Goal: Use online tool/utility: Utilize a website feature to perform a specific function

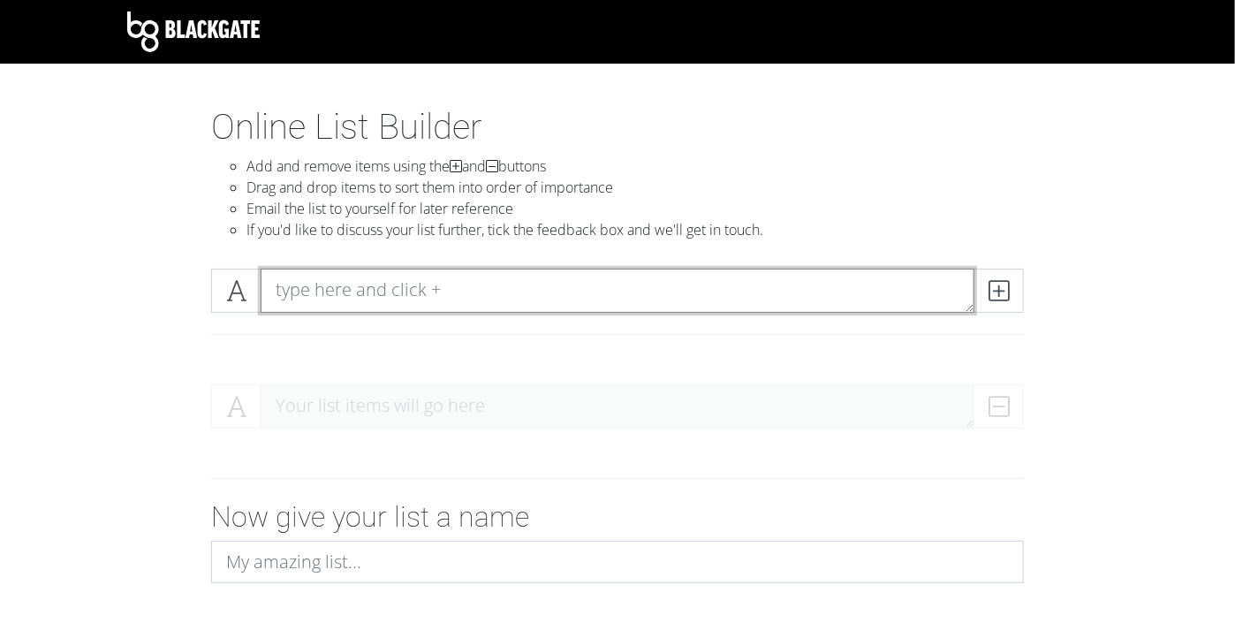
click at [418, 281] on textarea at bounding box center [618, 291] width 714 height 44
type textarea "base game"
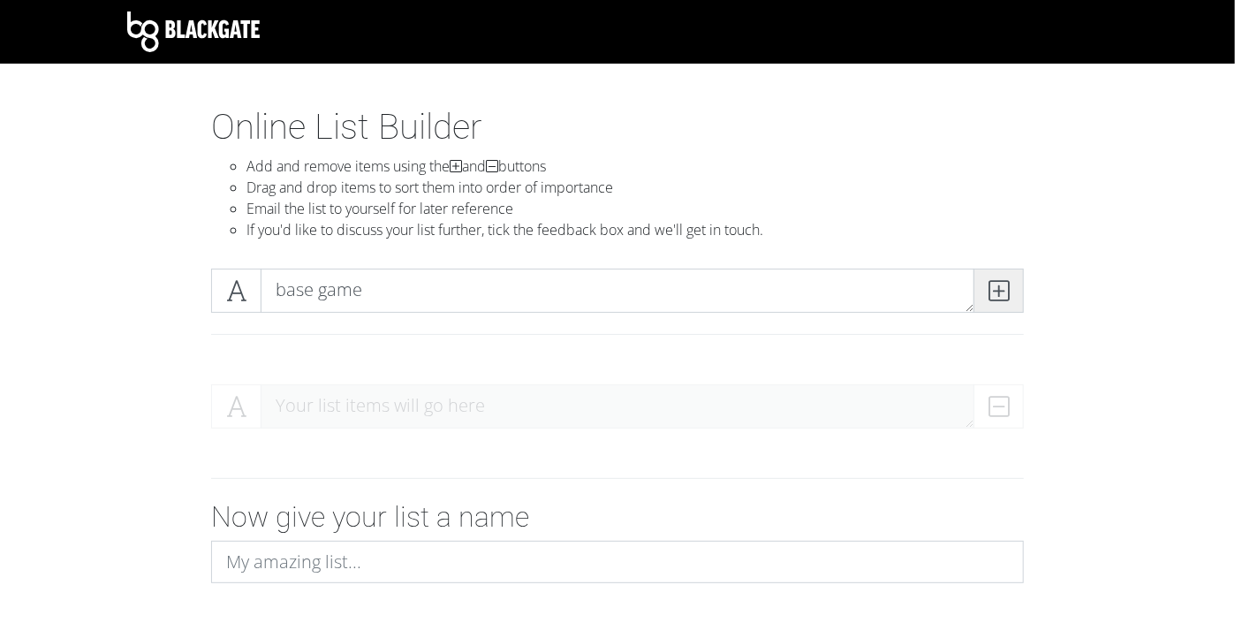
click at [1005, 292] on icon at bounding box center [999, 291] width 20 height 18
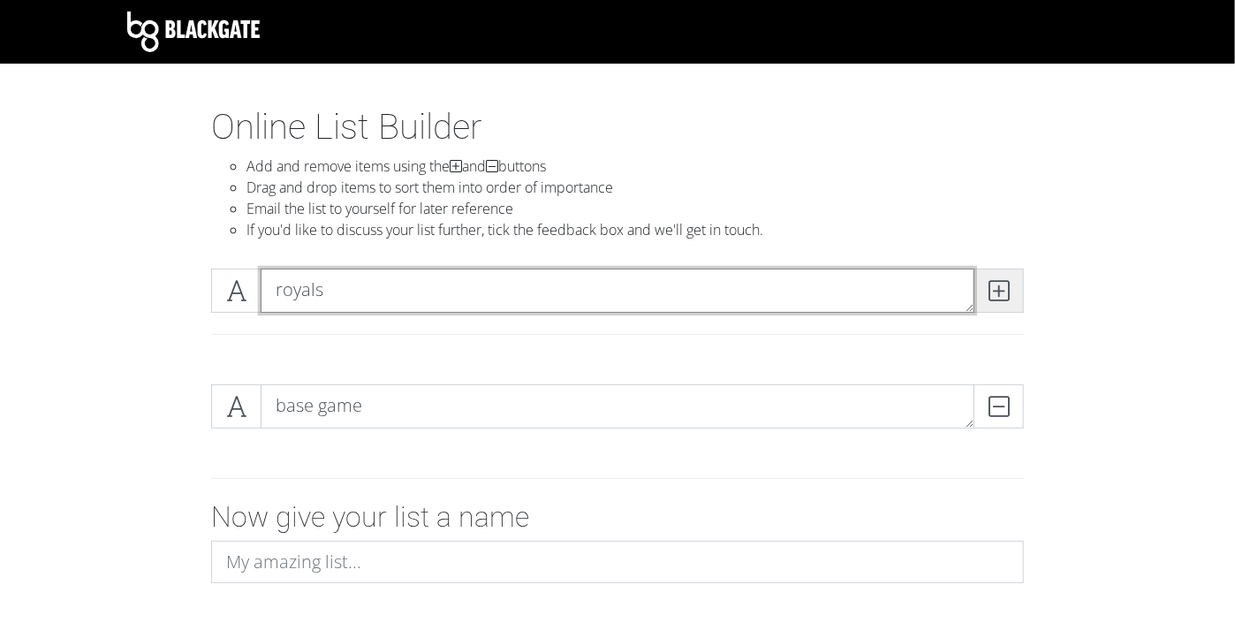
type textarea "royals"
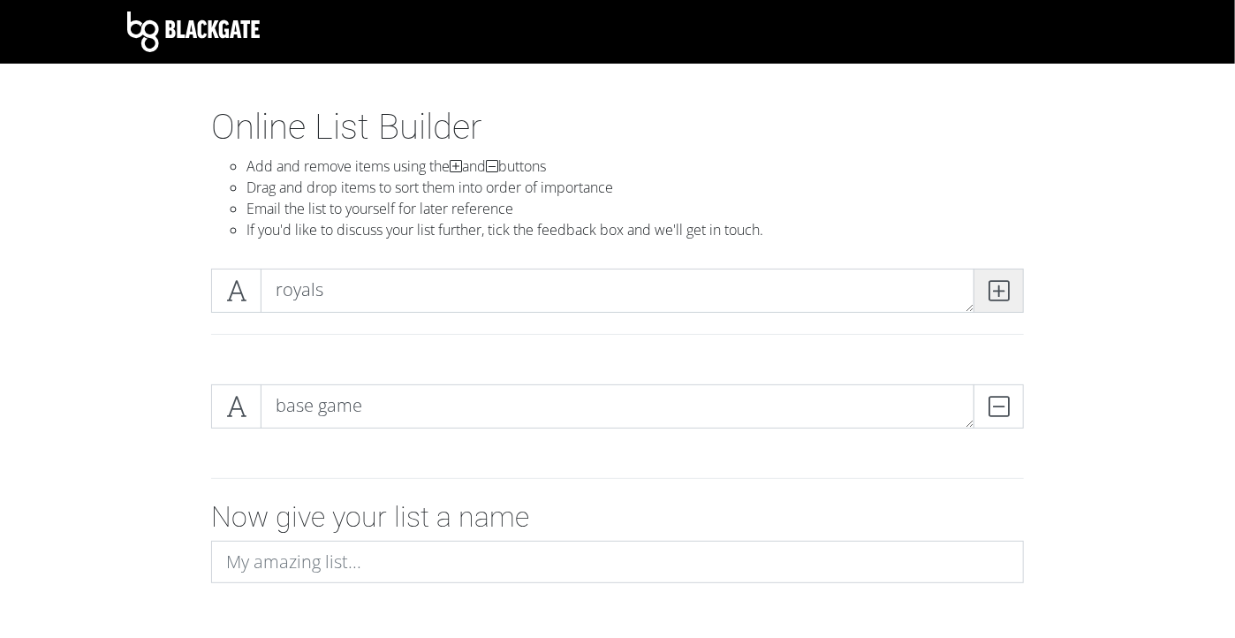
click at [989, 302] on span at bounding box center [999, 291] width 50 height 44
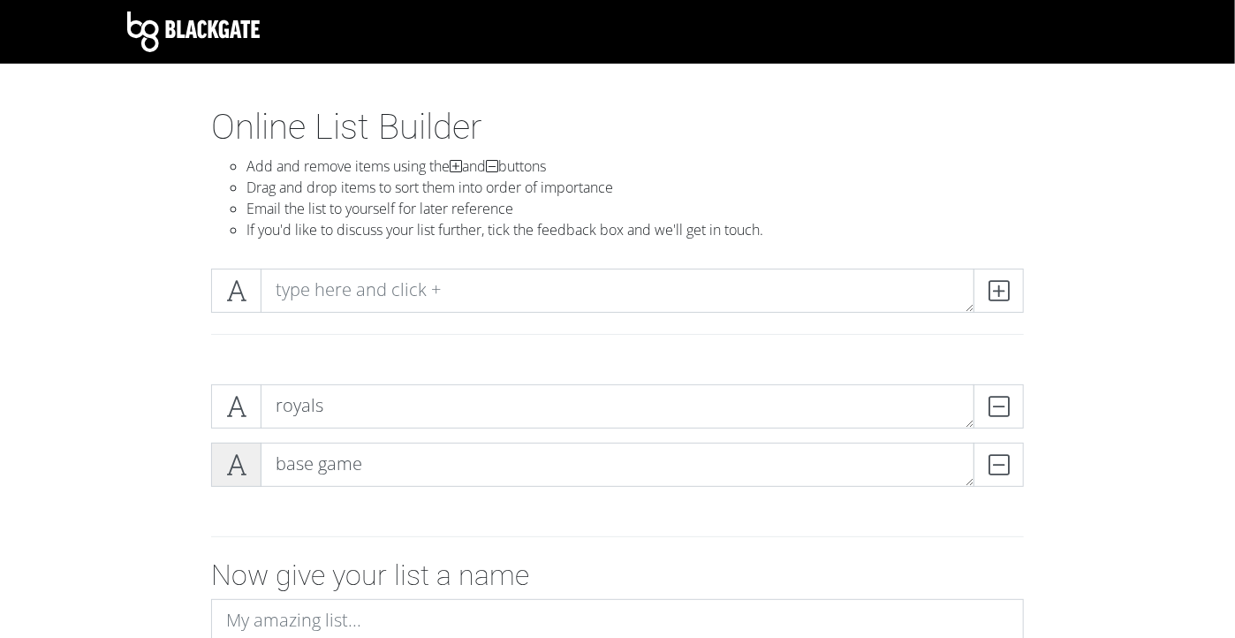
click at [229, 442] on div "royals DELETE base game DELETE" at bounding box center [617, 442] width 813 height 117
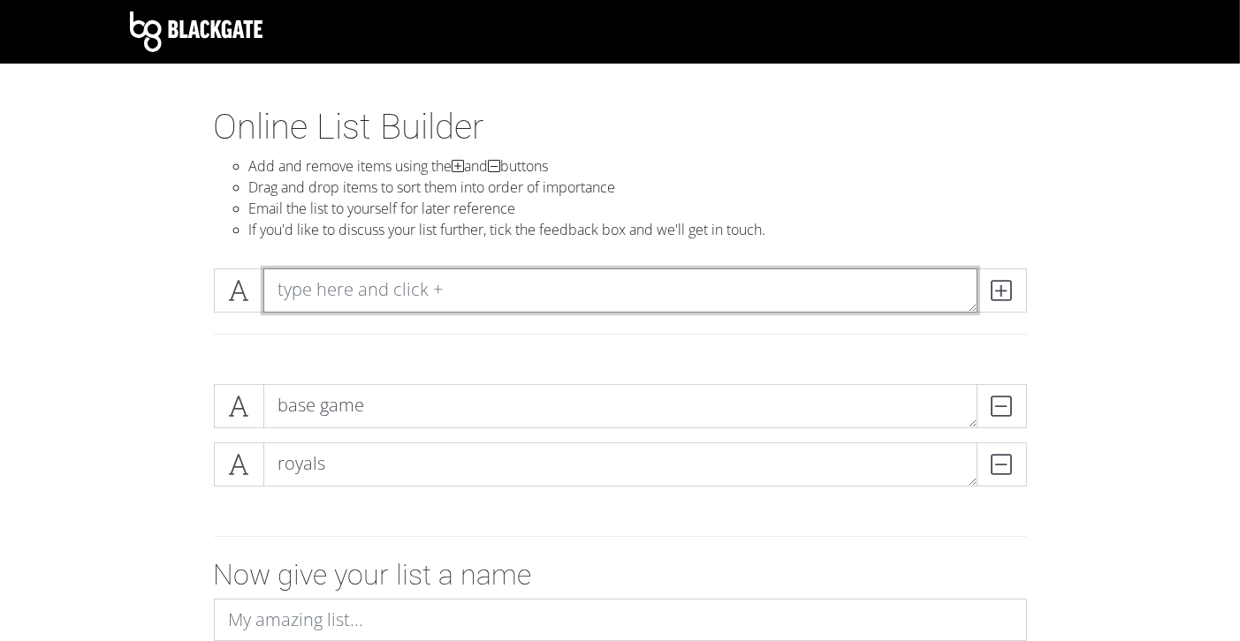
click at [339, 284] on textarea at bounding box center [620, 291] width 714 height 44
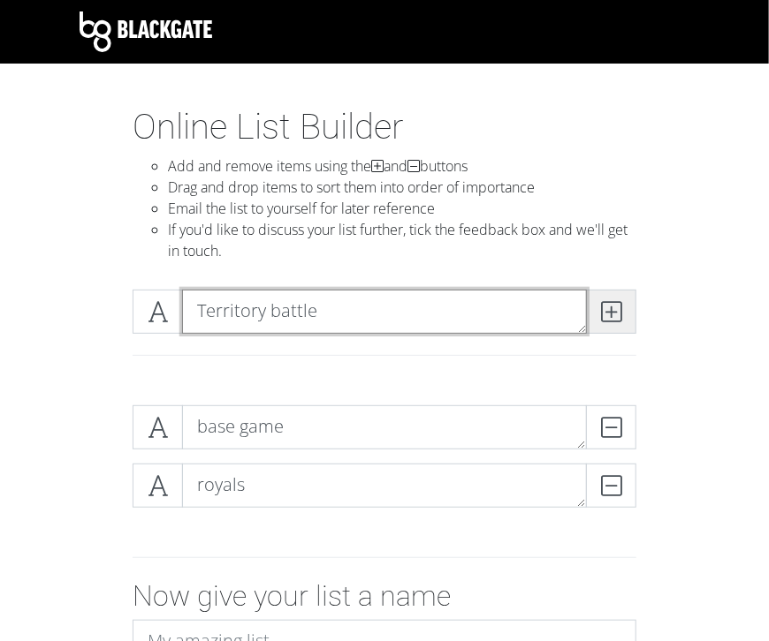
type textarea "Territory battle"
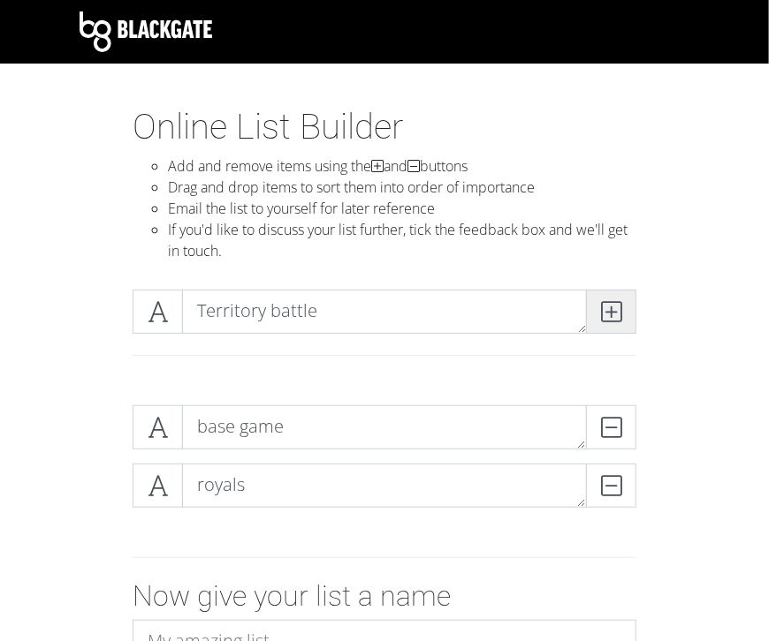
click at [611, 310] on icon at bounding box center [611, 312] width 20 height 18
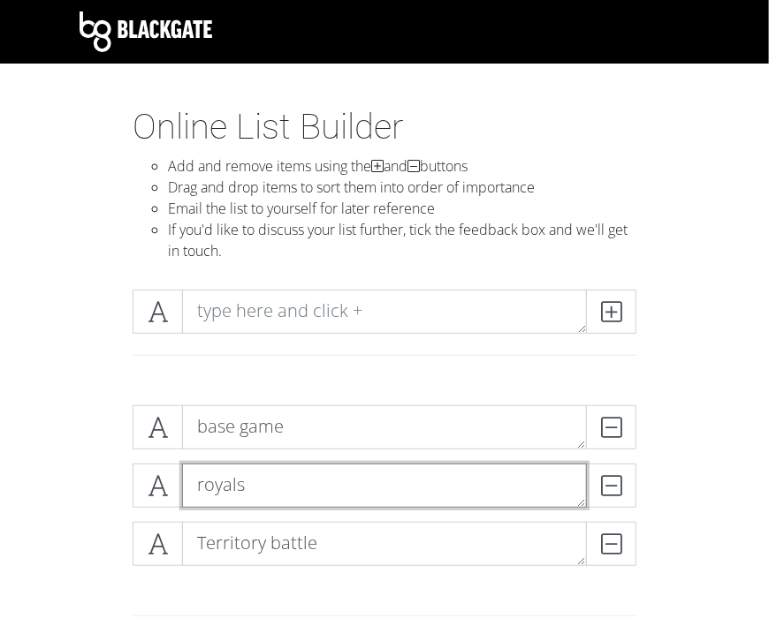
click at [248, 490] on textarea "royals" at bounding box center [384, 486] width 405 height 44
type textarea "Royals"
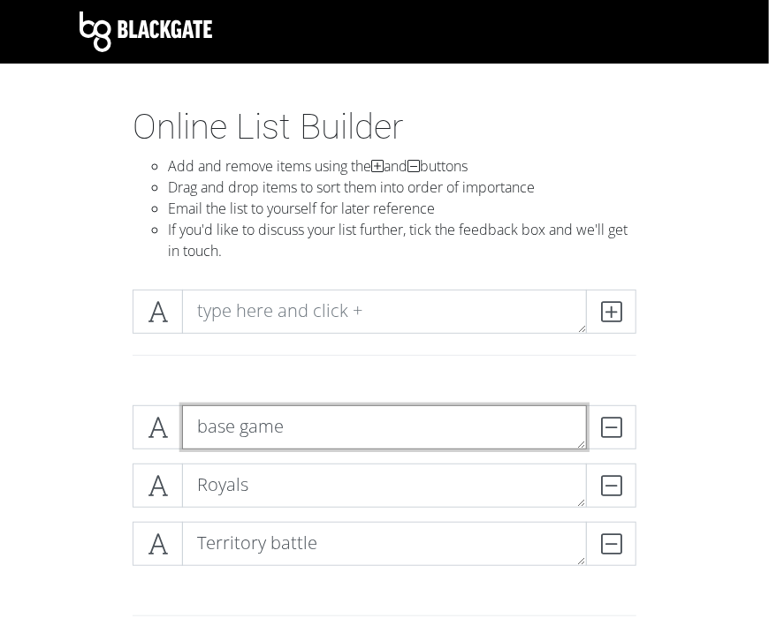
click at [205, 436] on textarea "base game" at bounding box center [384, 428] width 405 height 44
type textarea "Base game"
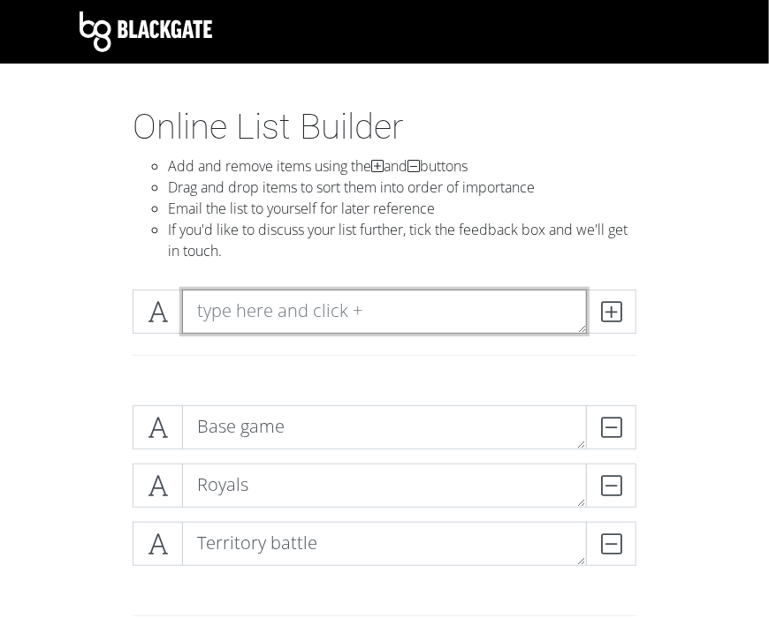
click at [322, 310] on textarea at bounding box center [384, 312] width 405 height 44
type textarea "Robo revolution"
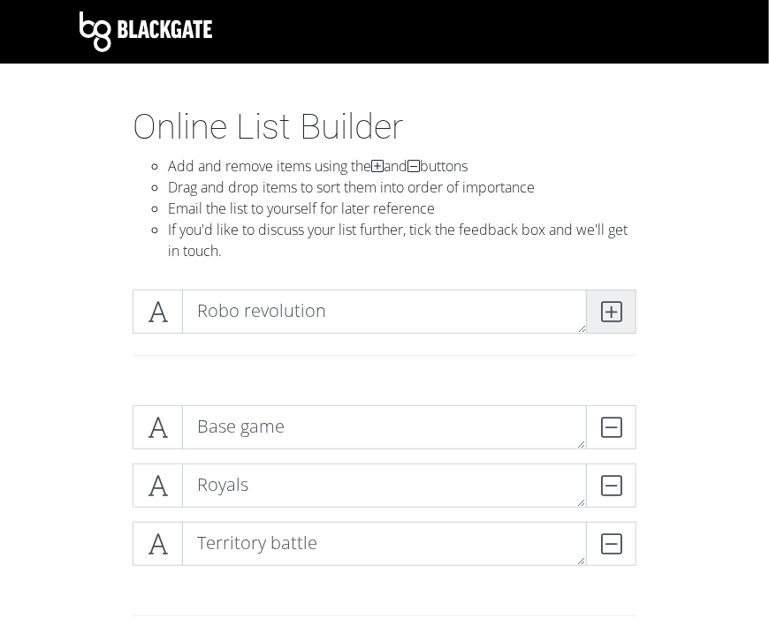
click at [611, 330] on span at bounding box center [611, 312] width 50 height 44
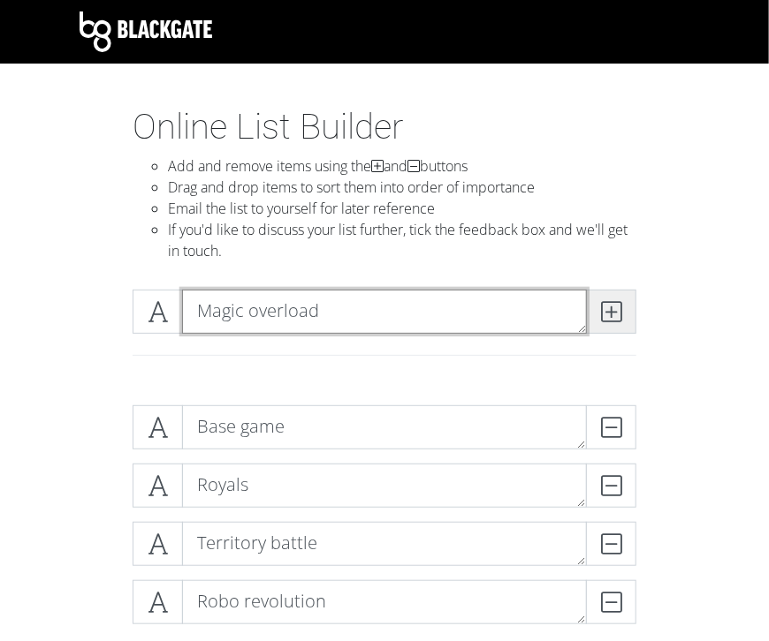
type textarea "Magic overload"
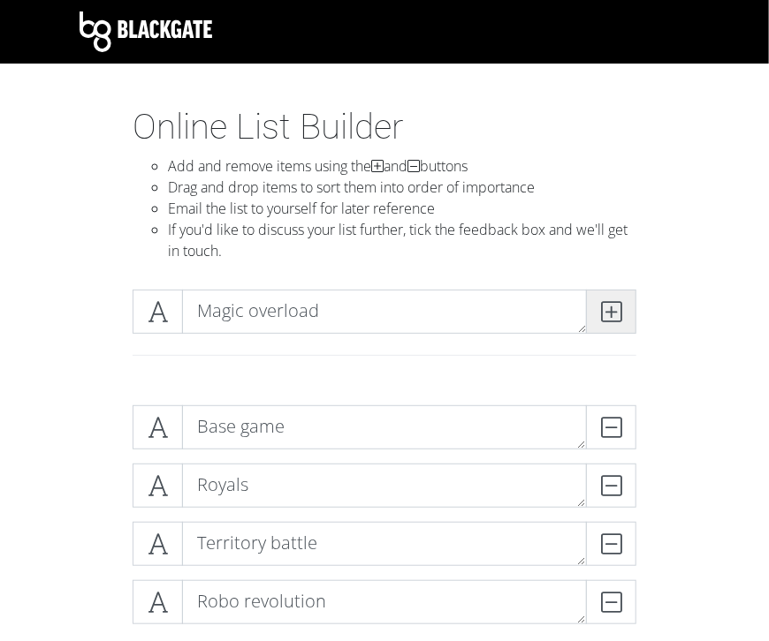
click at [612, 313] on icon at bounding box center [611, 312] width 20 height 18
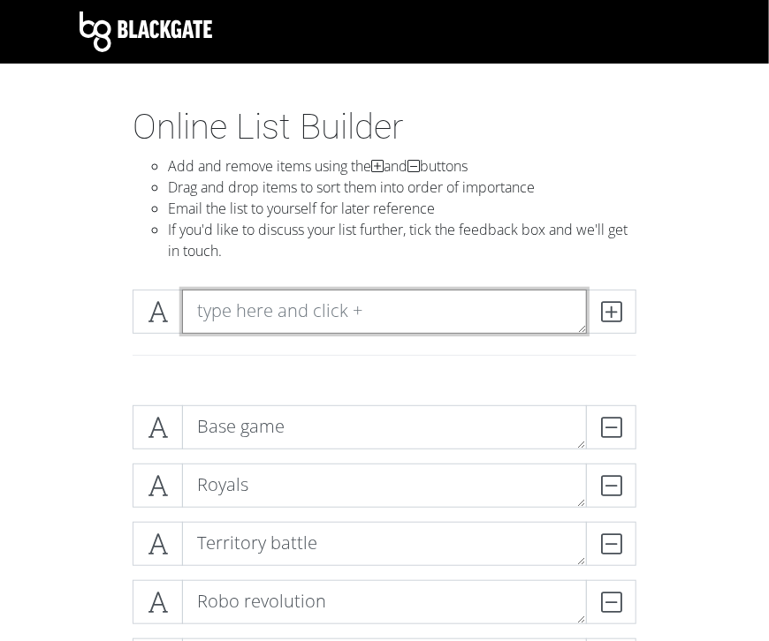
click at [243, 311] on textarea at bounding box center [384, 312] width 405 height 44
type textarea "e"
type textarea "Elemental reinforcements"
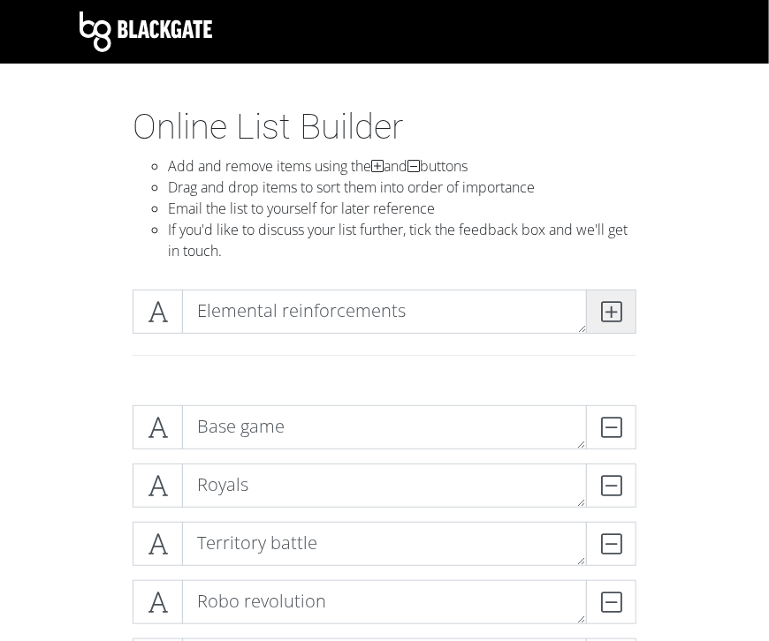
click at [611, 308] on icon at bounding box center [611, 312] width 20 height 18
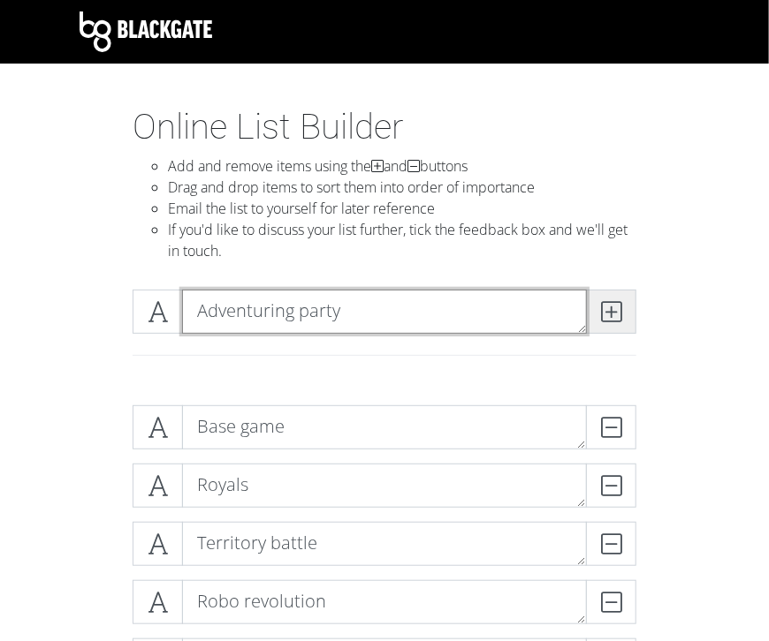
type textarea "Adventuring party"
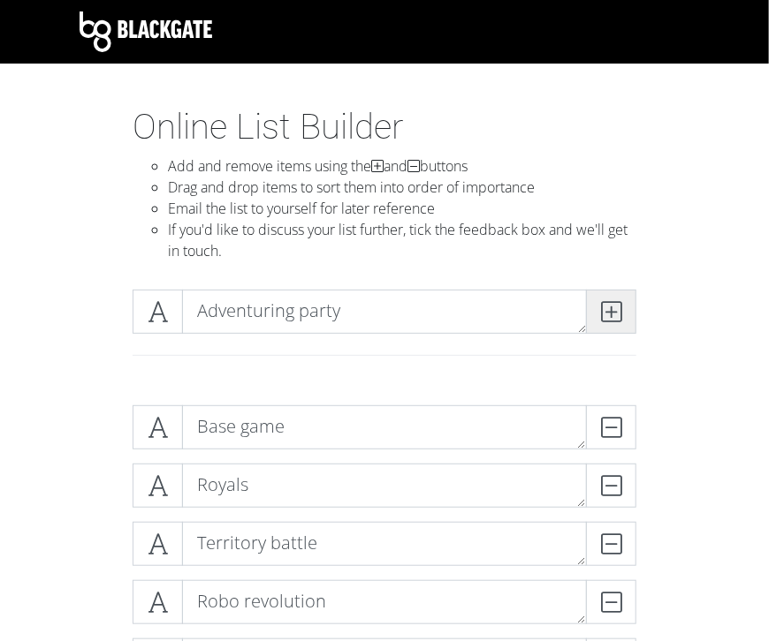
click at [613, 307] on icon at bounding box center [611, 312] width 20 height 18
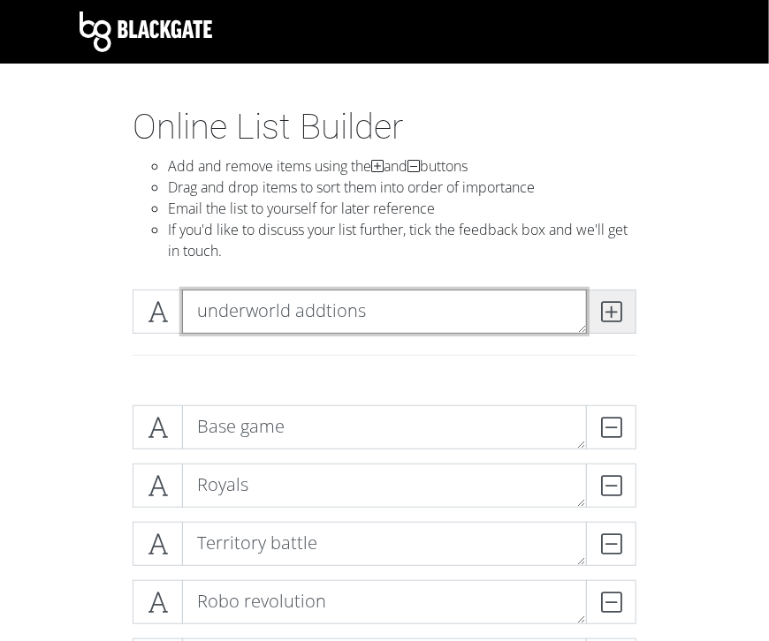
type textarea "underworld addtions"
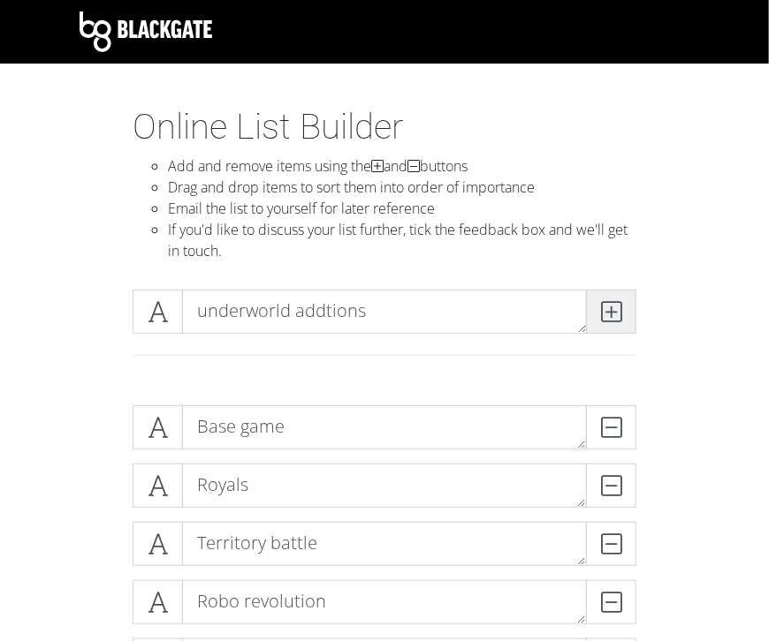
click at [613, 307] on icon at bounding box center [611, 312] width 20 height 18
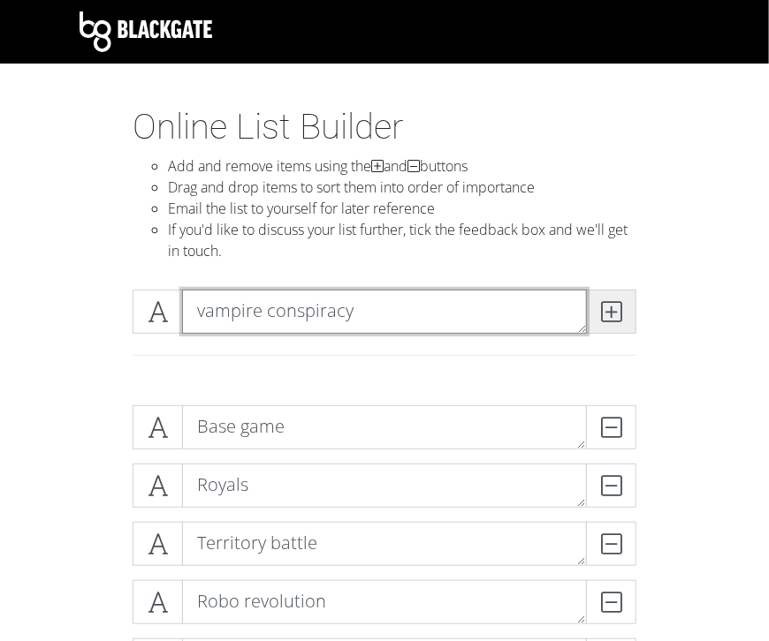
type textarea "vampire conspiracy"
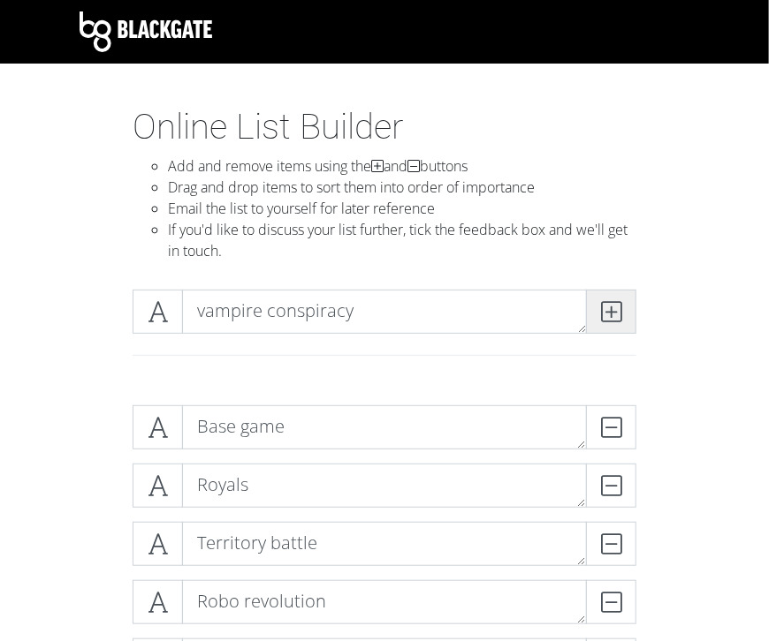
click at [613, 307] on icon at bounding box center [611, 312] width 20 height 18
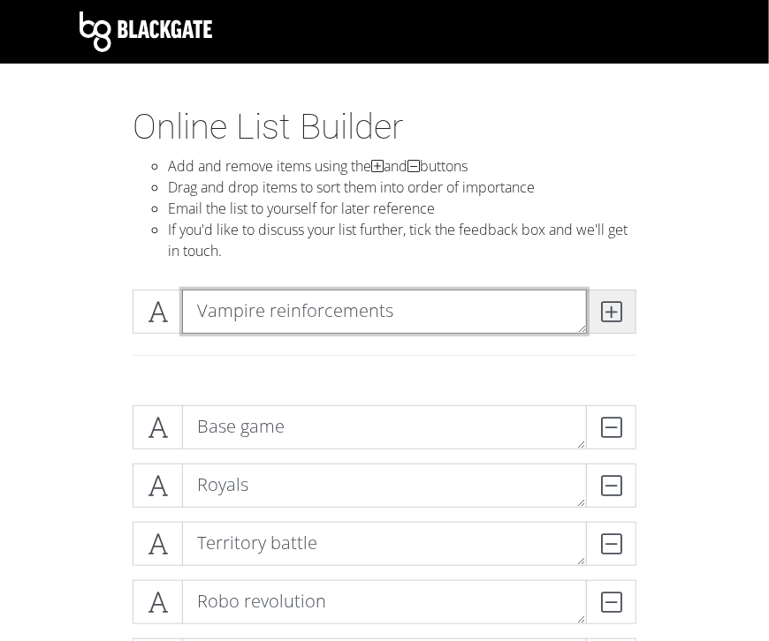
type textarea "Vampire reinforcements"
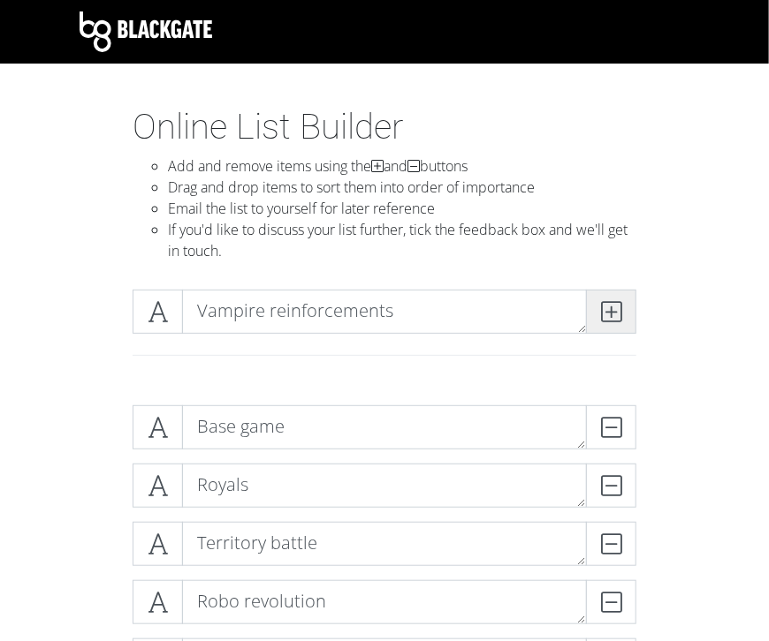
click at [613, 307] on icon at bounding box center [611, 312] width 20 height 18
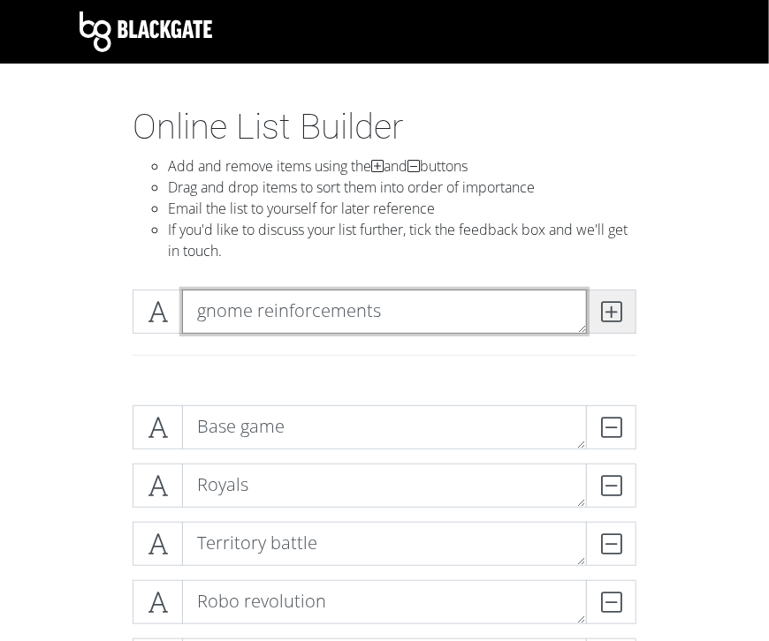
type textarea "gnome reinforcements"
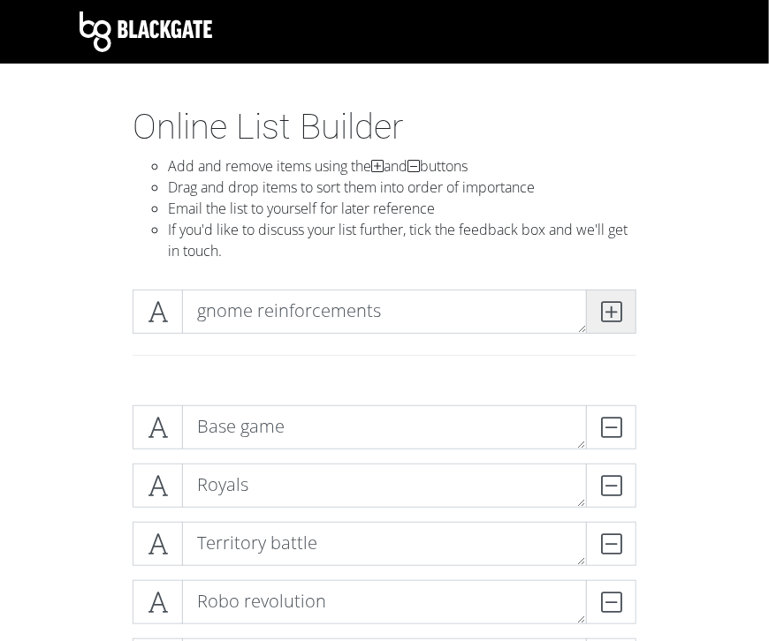
click at [613, 307] on icon at bounding box center [611, 312] width 20 height 18
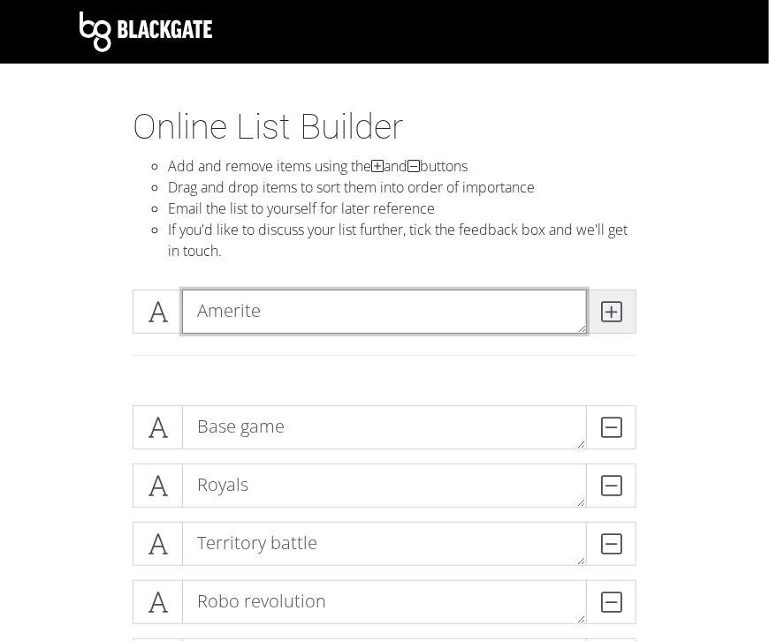
type textarea "Amerite"
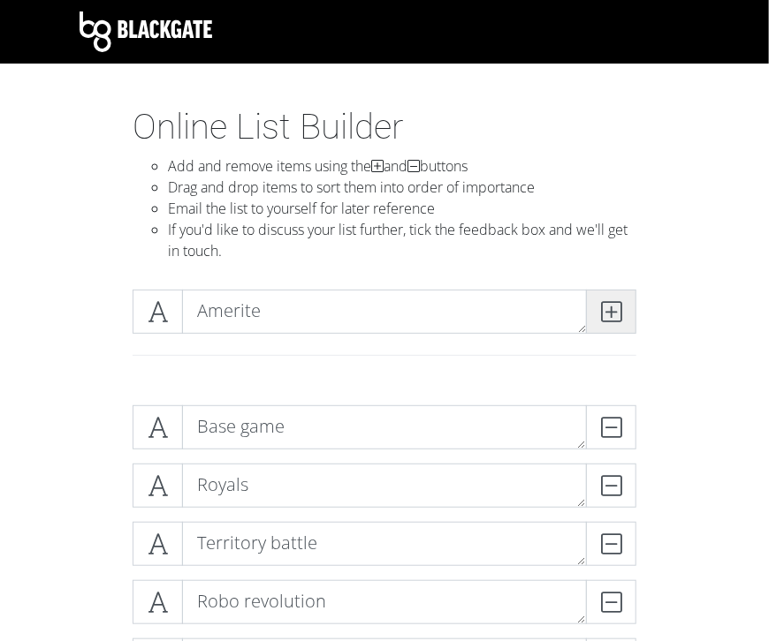
click at [613, 307] on icon at bounding box center [611, 312] width 20 height 18
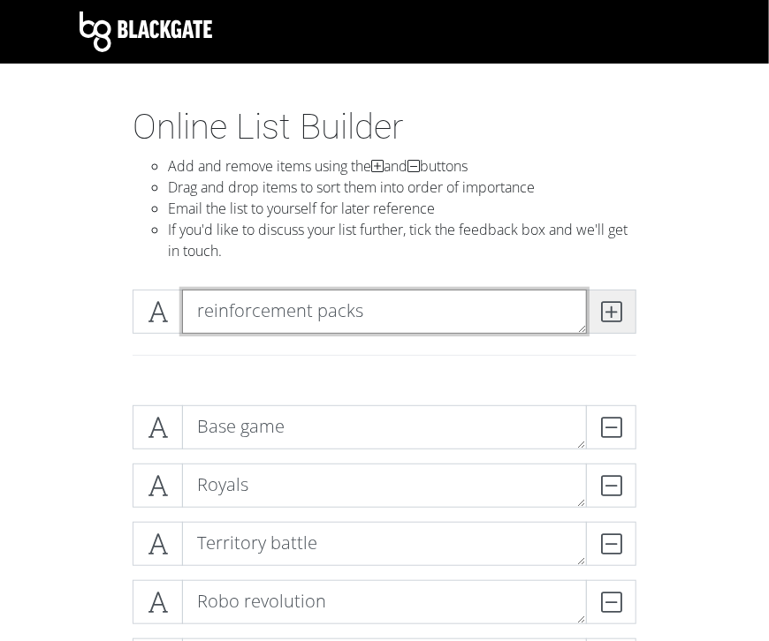
type textarea "reinforcement packs"
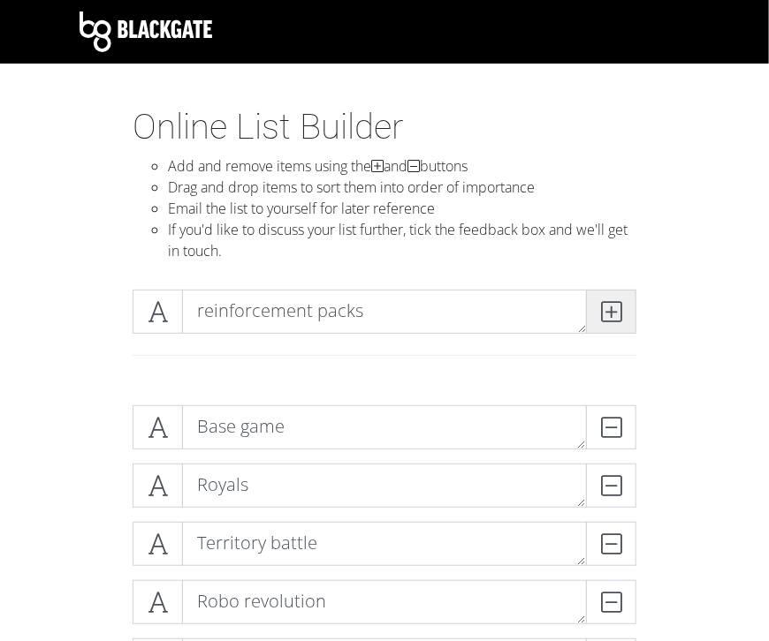
click at [613, 307] on icon at bounding box center [611, 312] width 20 height 18
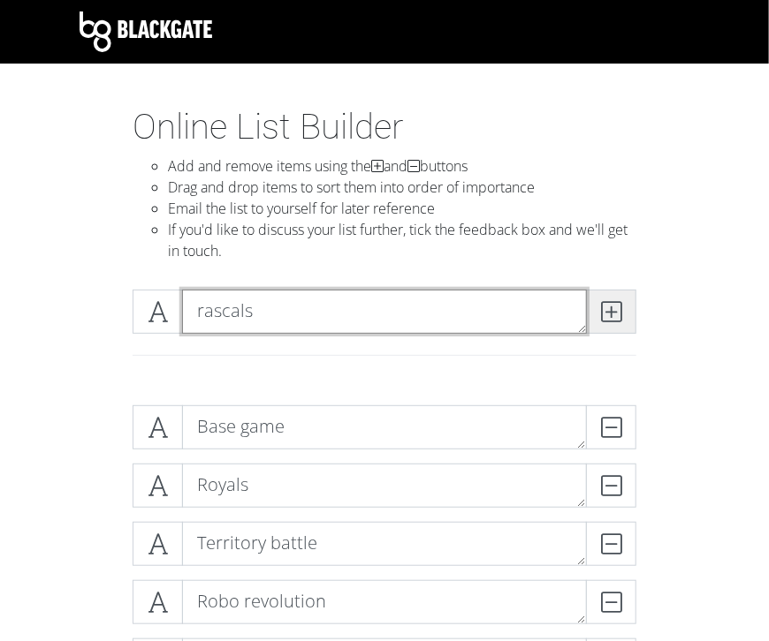
type textarea "rascals"
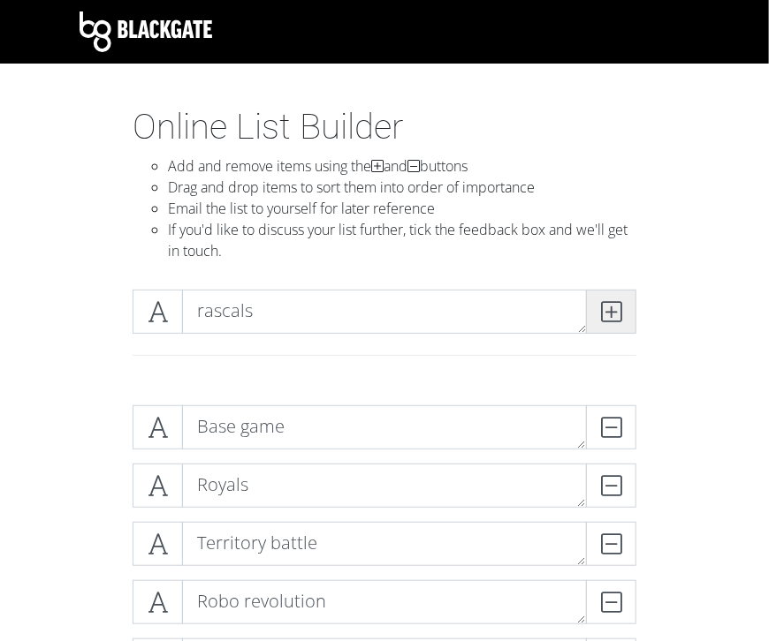
click at [613, 307] on icon at bounding box center [611, 312] width 20 height 18
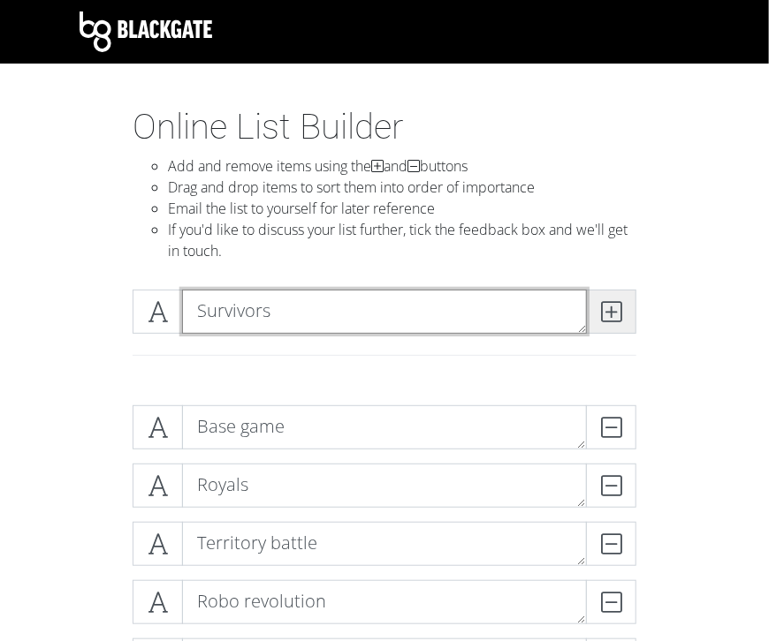
type textarea "Survivors"
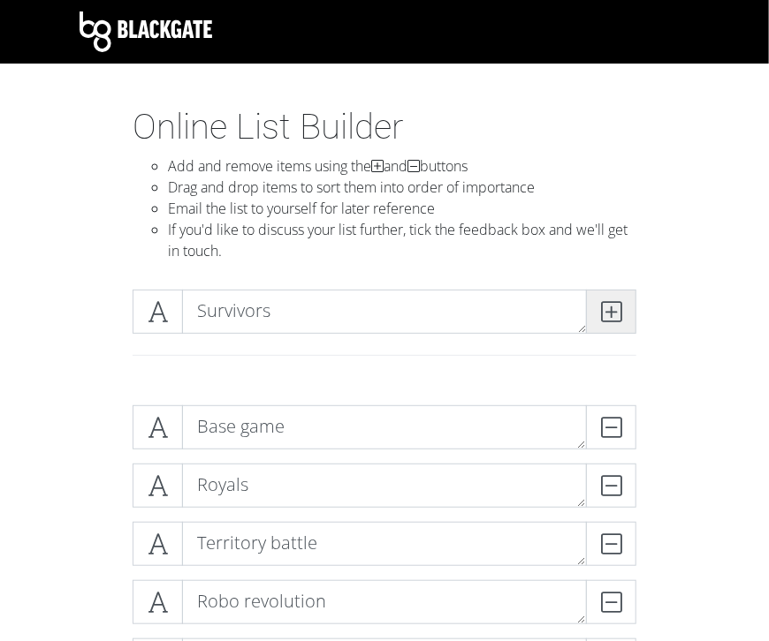
click at [614, 311] on icon at bounding box center [611, 312] width 20 height 18
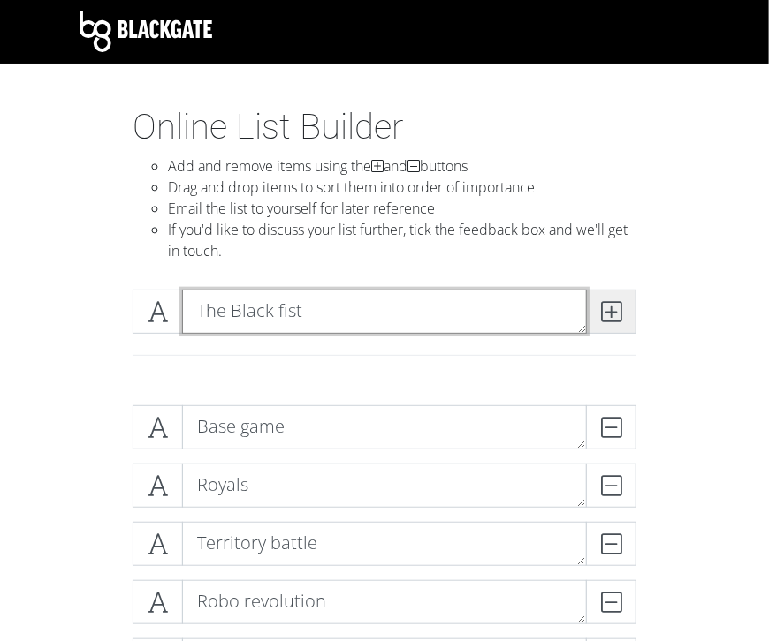
type textarea "The Black fist"
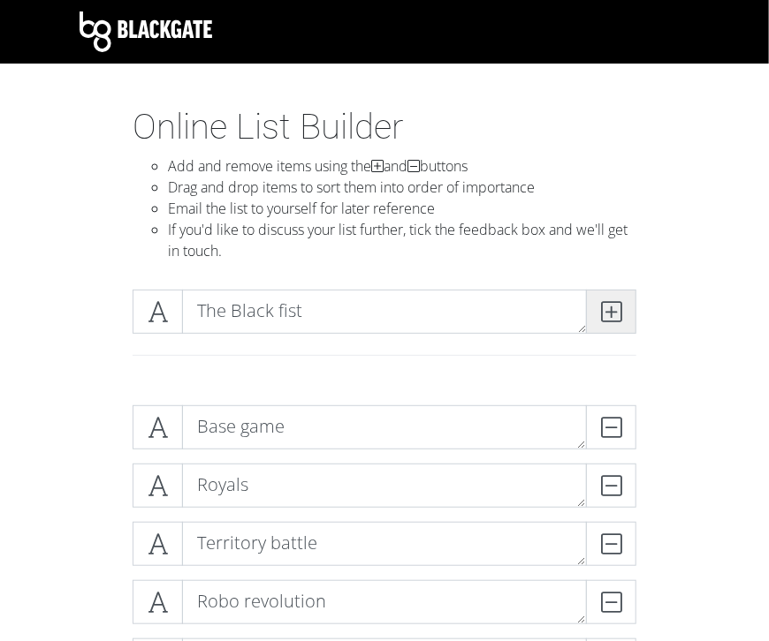
click at [608, 308] on icon at bounding box center [611, 312] width 20 height 18
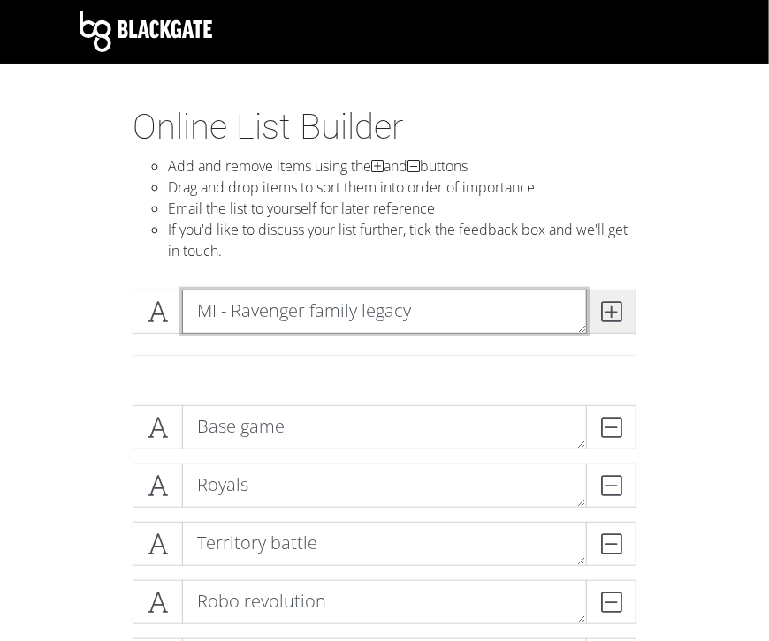
type textarea "MI - Ravenger family legacy"
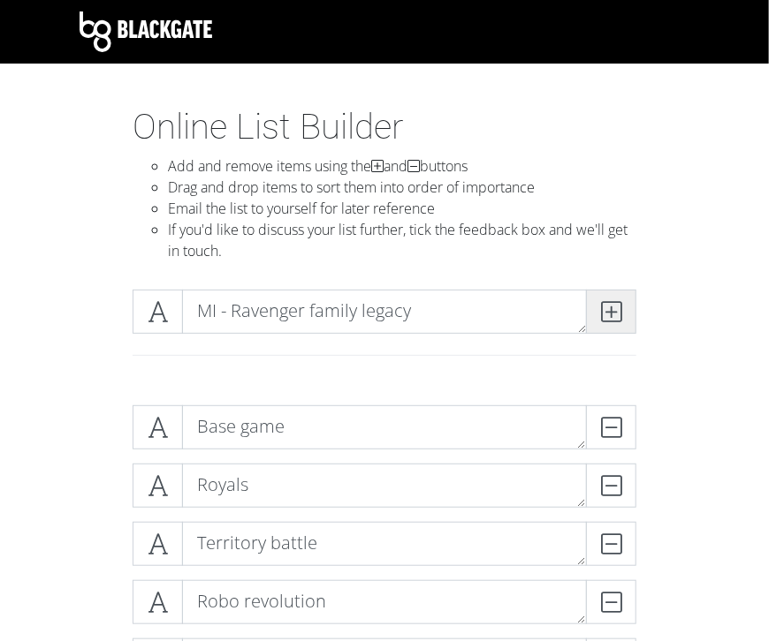
click at [611, 315] on icon at bounding box center [611, 312] width 20 height 18
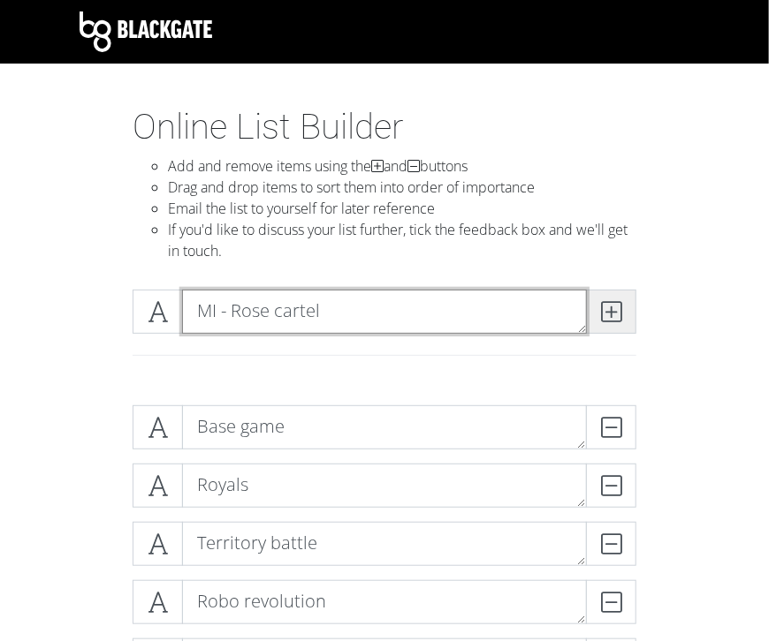
type textarea "MI - Rose cartel"
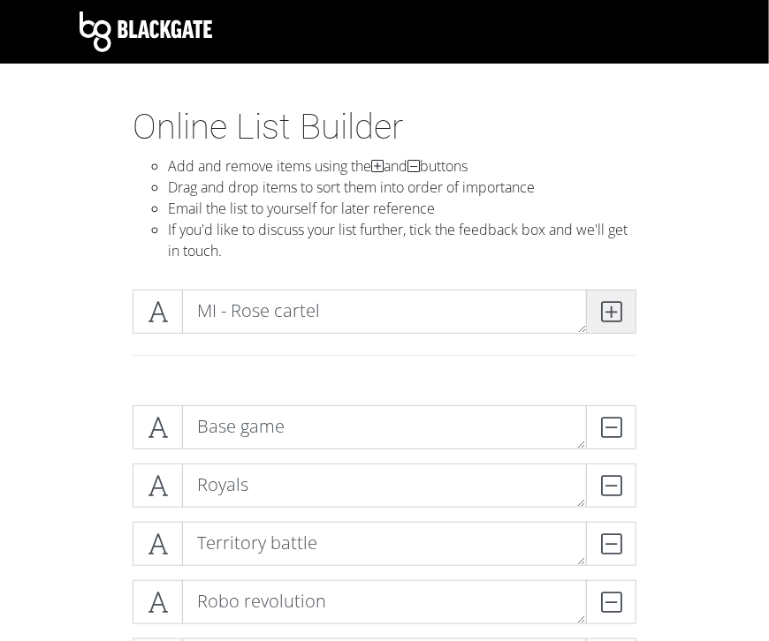
click at [610, 314] on icon at bounding box center [611, 312] width 20 height 18
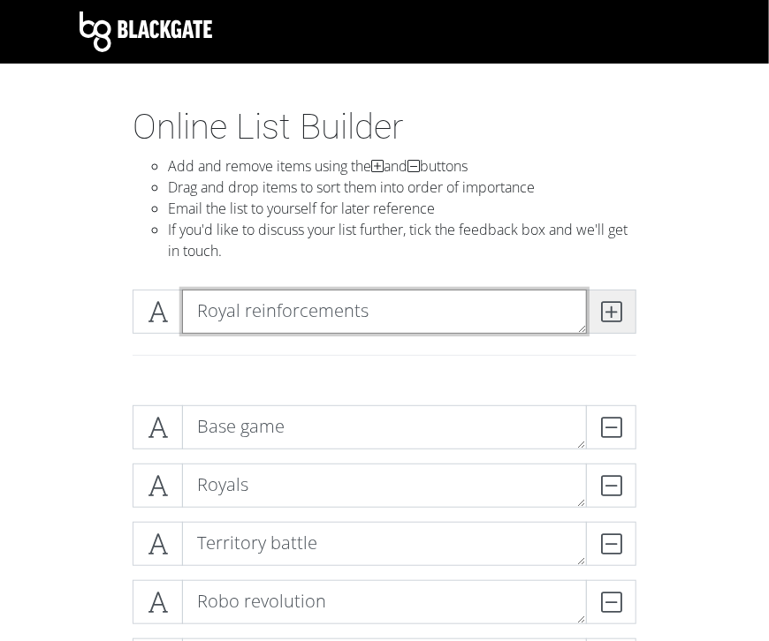
type textarea "Royal reinforcements"
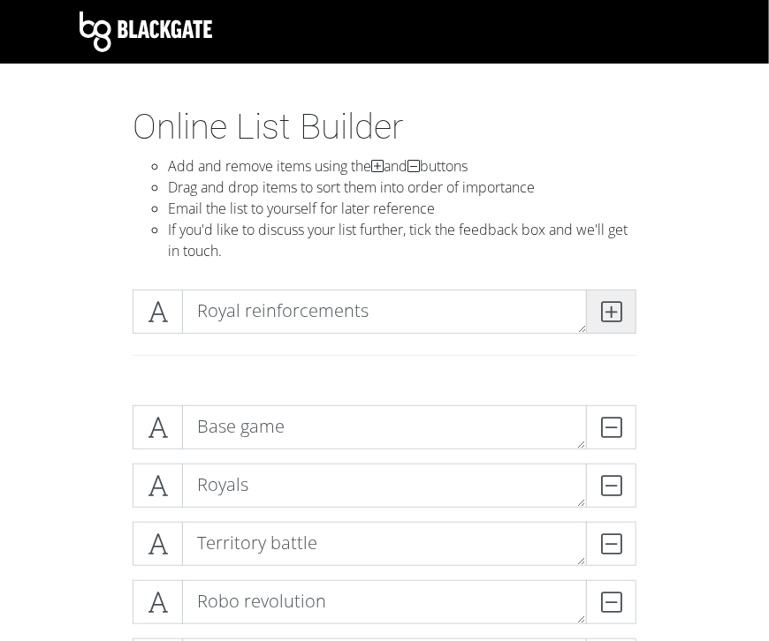
click at [608, 309] on icon at bounding box center [611, 312] width 20 height 18
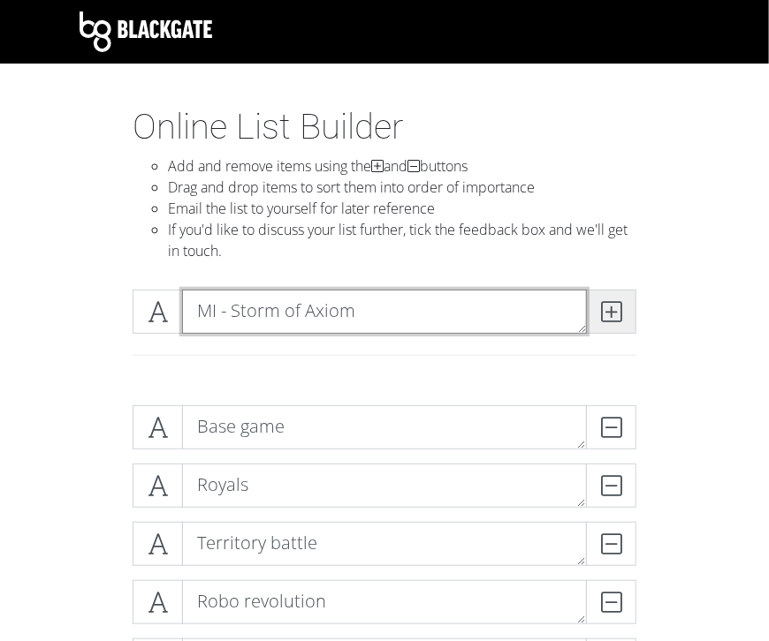
type textarea "MI - Storm of Axiom"
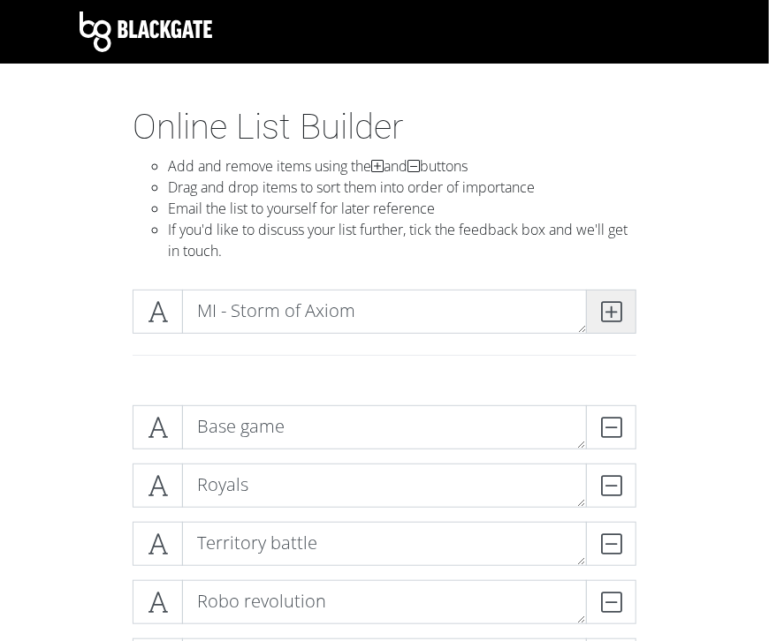
click at [616, 314] on icon at bounding box center [611, 312] width 20 height 18
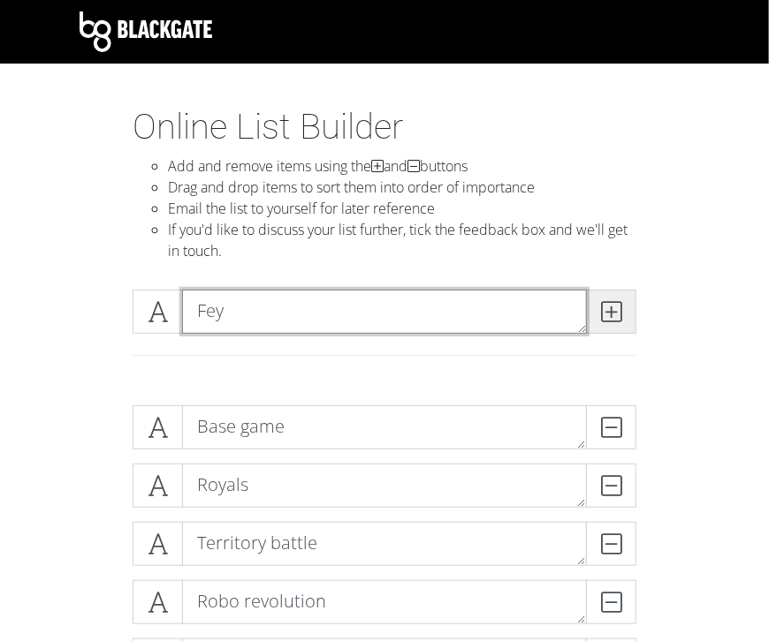
type textarea "Fey"
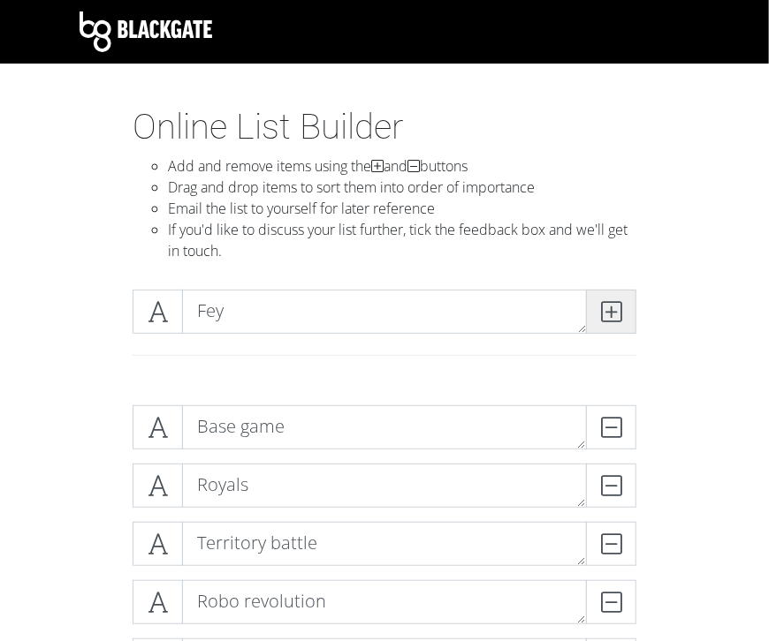
click at [608, 306] on icon at bounding box center [611, 312] width 20 height 18
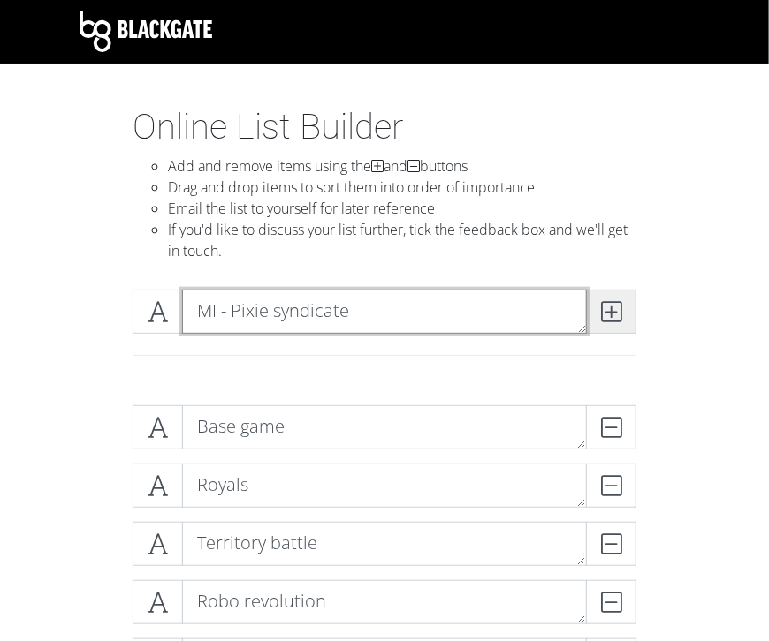
type textarea "MI - Pixie syndicate"
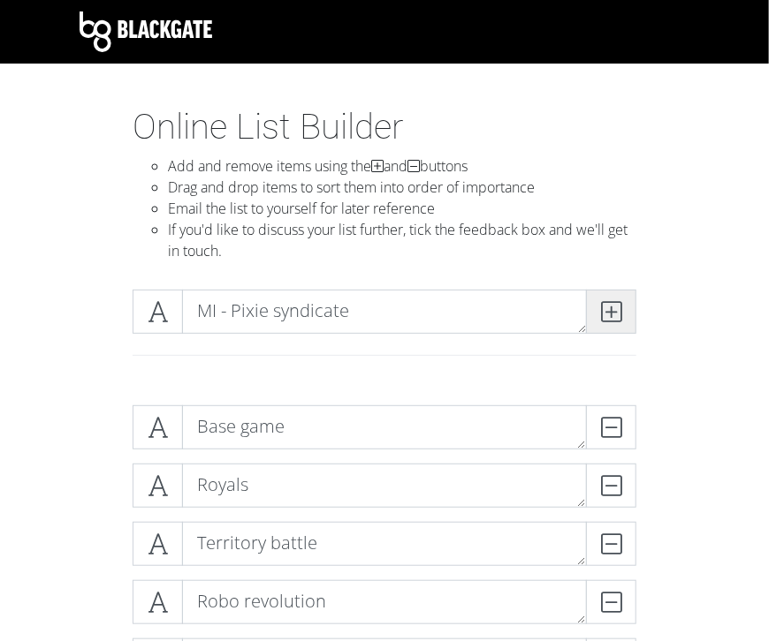
click at [618, 309] on icon at bounding box center [611, 312] width 20 height 18
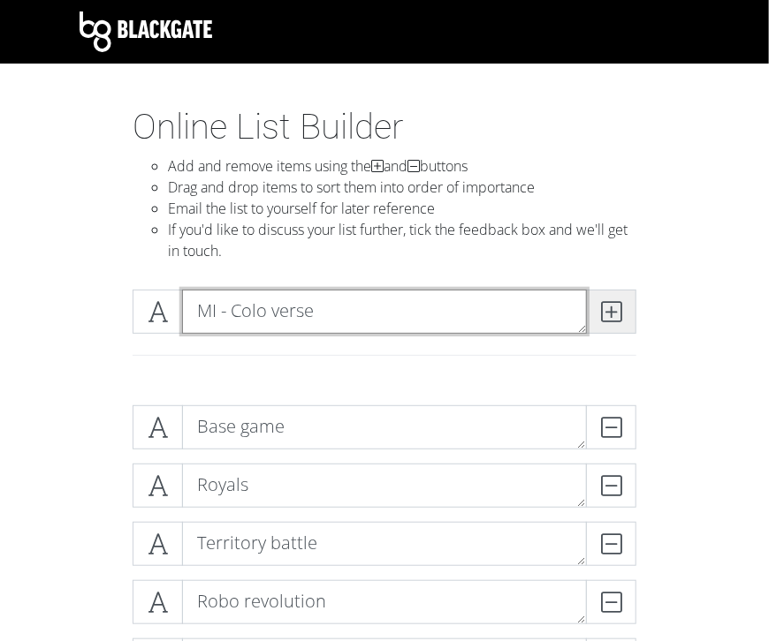
type textarea "MI - Colo verse"
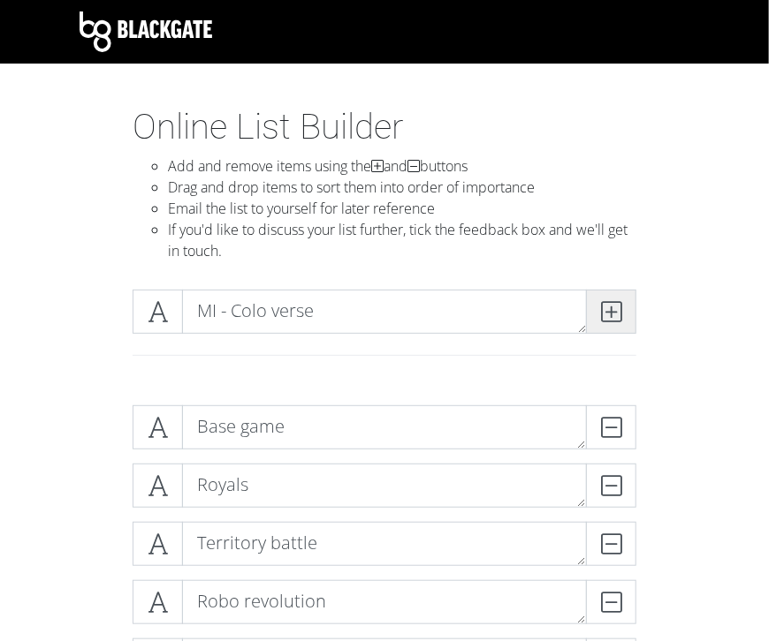
click at [616, 309] on icon at bounding box center [611, 312] width 20 height 18
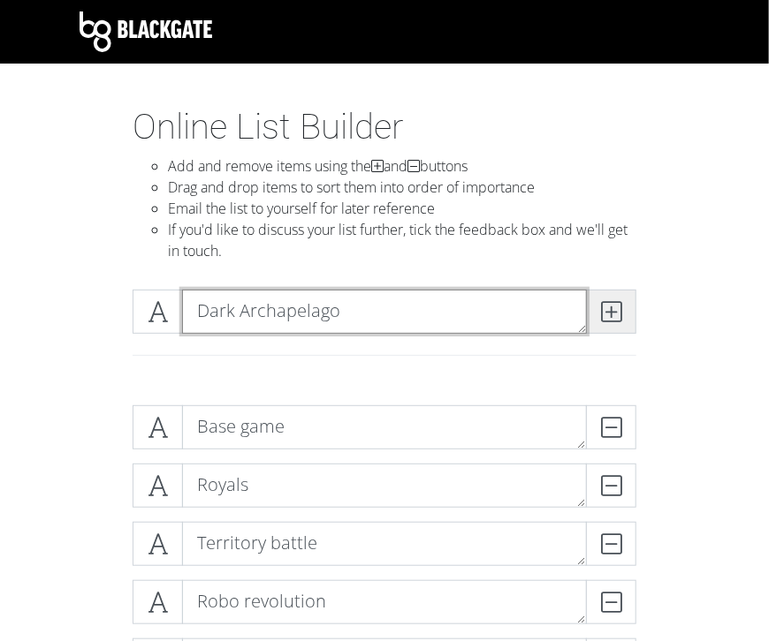
type textarea "Dark Archapelago"
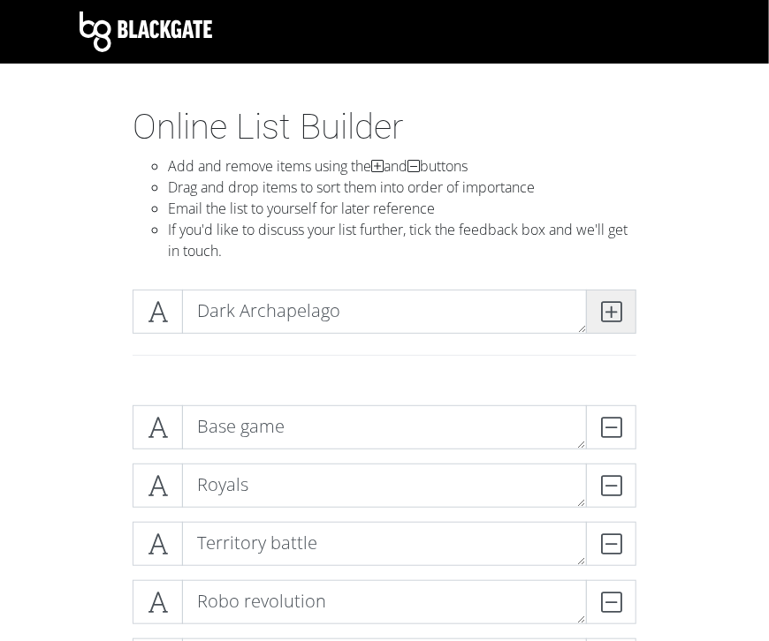
click at [607, 309] on icon at bounding box center [611, 312] width 20 height 18
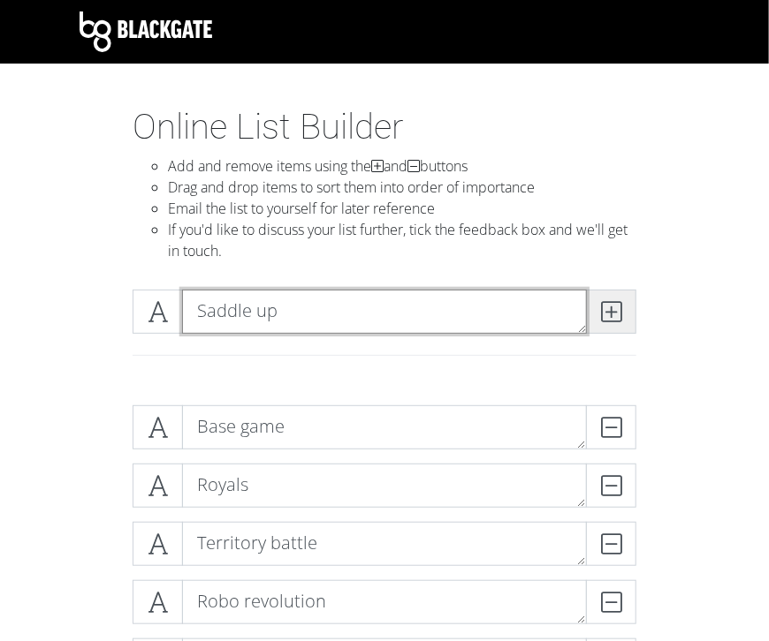
type textarea "Saddle up"
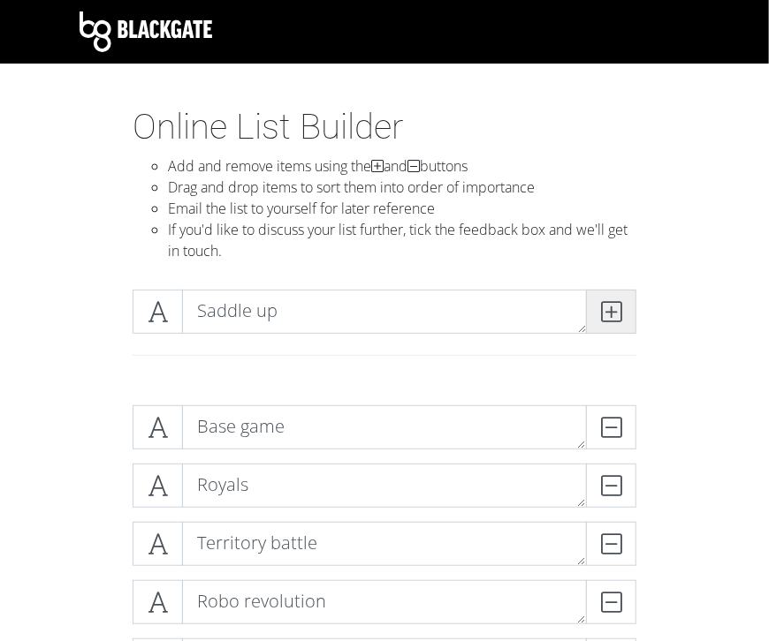
click at [620, 315] on icon at bounding box center [611, 312] width 20 height 18
click at [333, 249] on li "If you'd like to discuss your list further, tick the feedback box and we'll get…" at bounding box center [402, 240] width 468 height 42
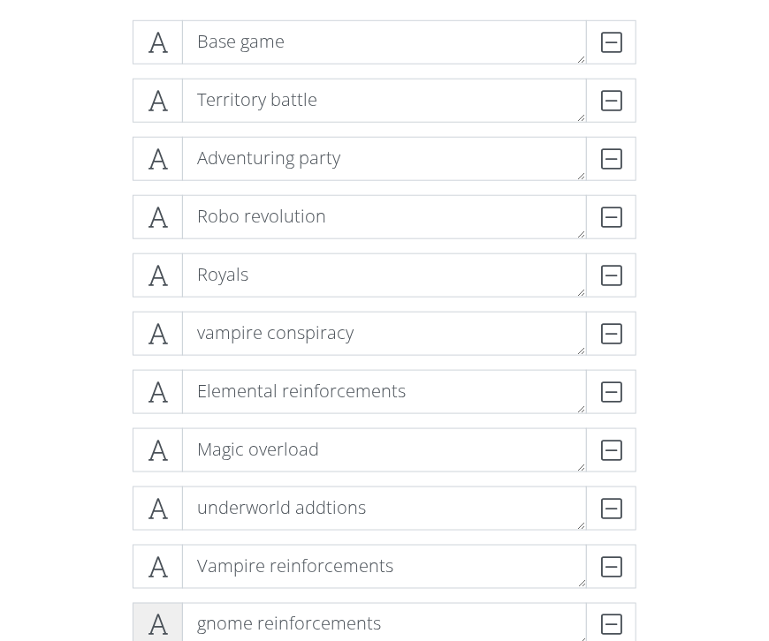
scroll to position [423, 0]
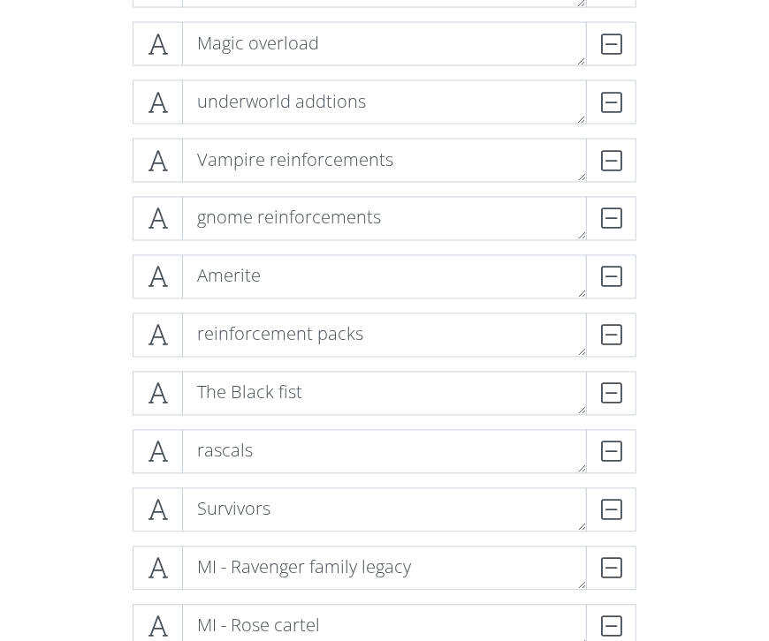
scroll to position [792, 0]
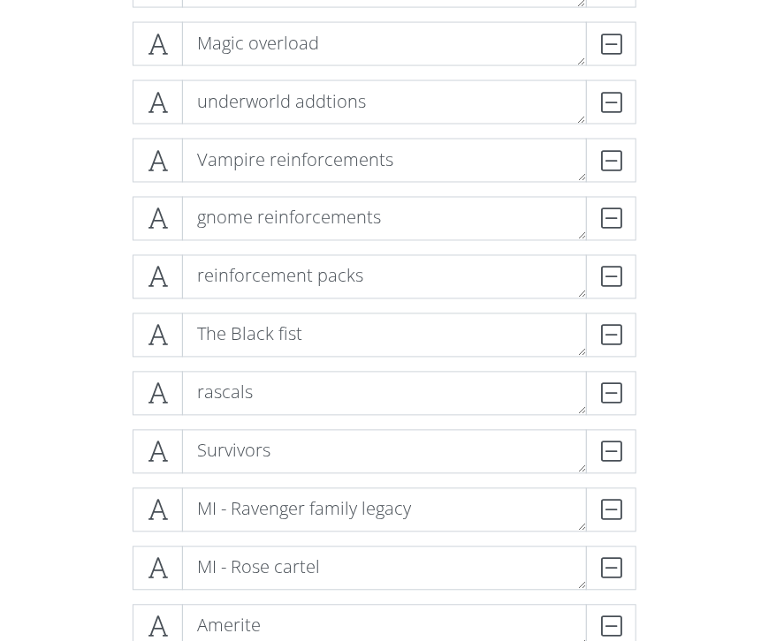
click at [110, 591] on div "Base game DELETE Territory battle DELETE Adventuring party DELETE Robo revoluti…" at bounding box center [384, 343] width 636 height 1486
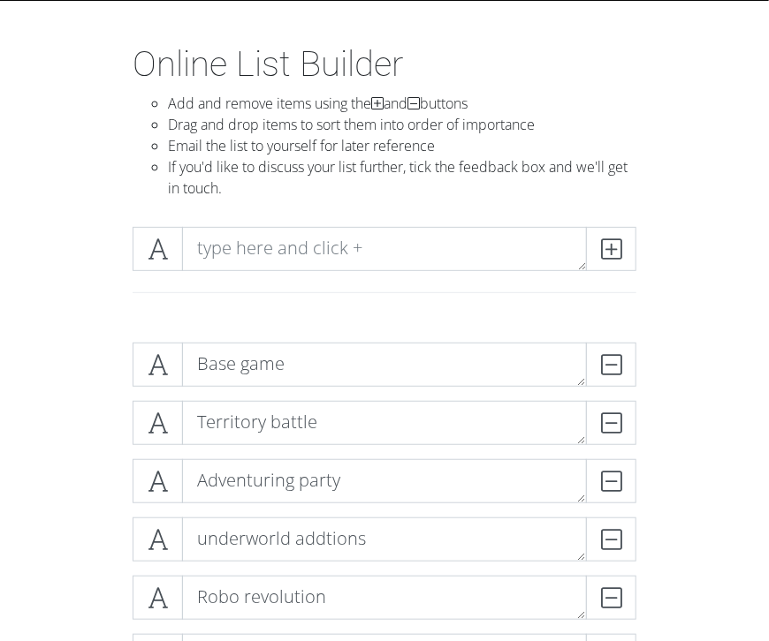
scroll to position [0, 0]
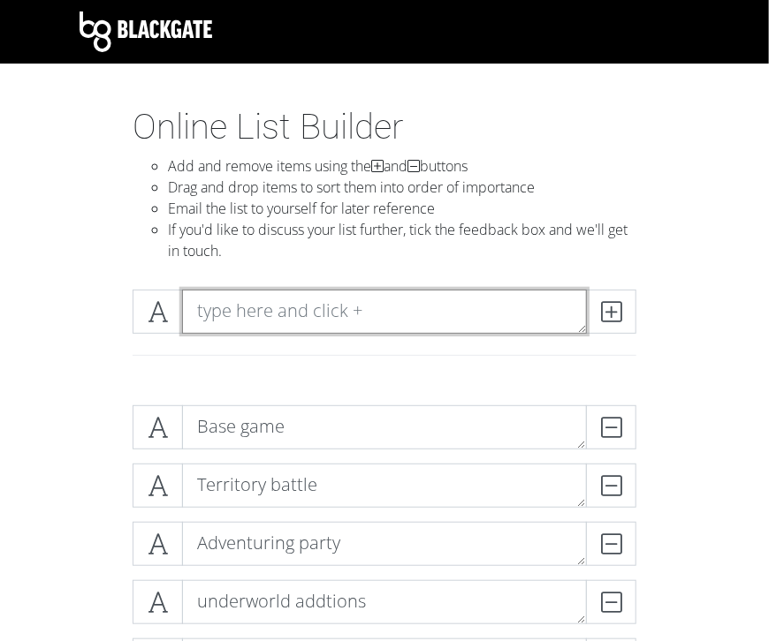
click at [292, 305] on textarea at bounding box center [384, 312] width 405 height 44
click at [201, 313] on textarea "[PERSON_NAME] the awakened?" at bounding box center [384, 312] width 405 height 44
type textarea "MI - [PERSON_NAME] the awakened?"
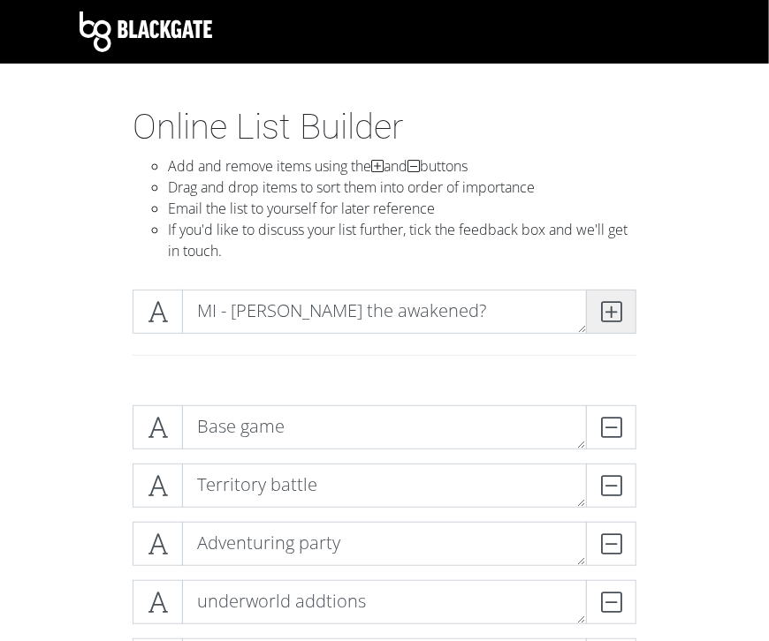
click at [599, 315] on span at bounding box center [611, 312] width 50 height 44
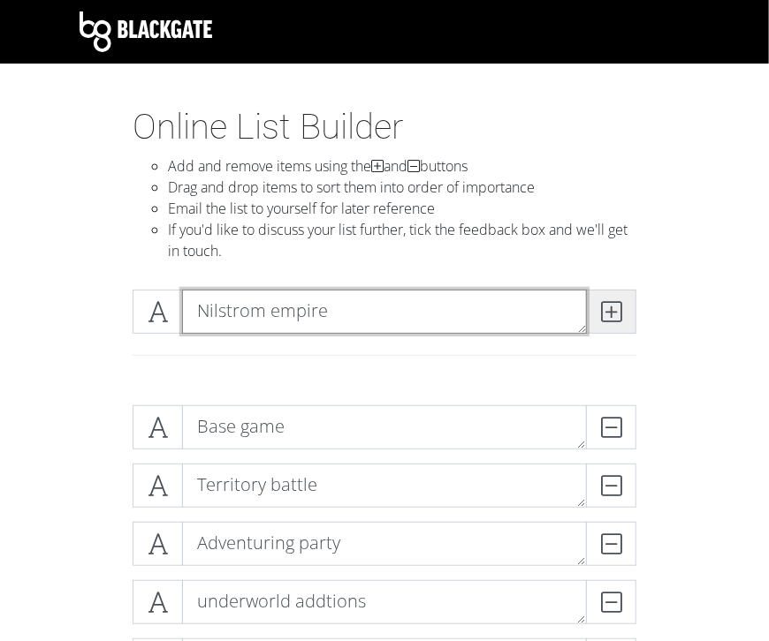
type textarea "Nilstrom empire"
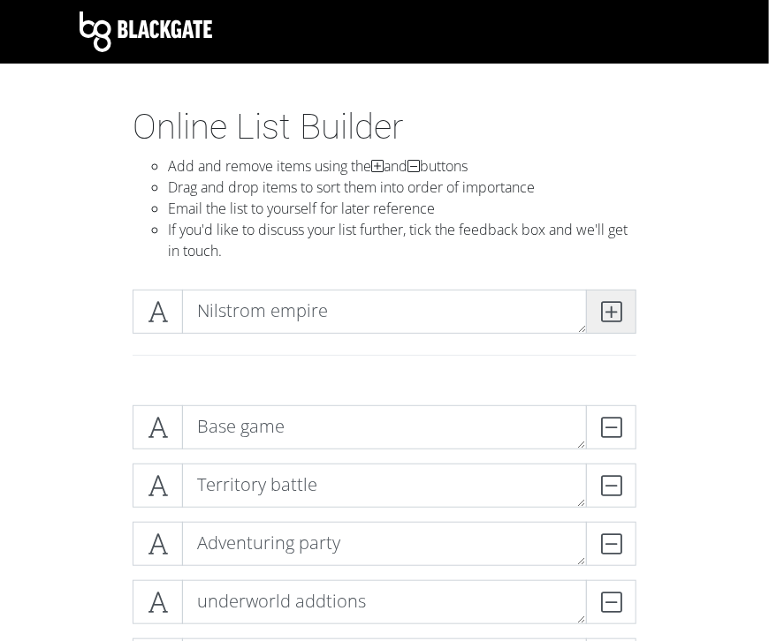
click at [611, 311] on icon at bounding box center [611, 312] width 20 height 18
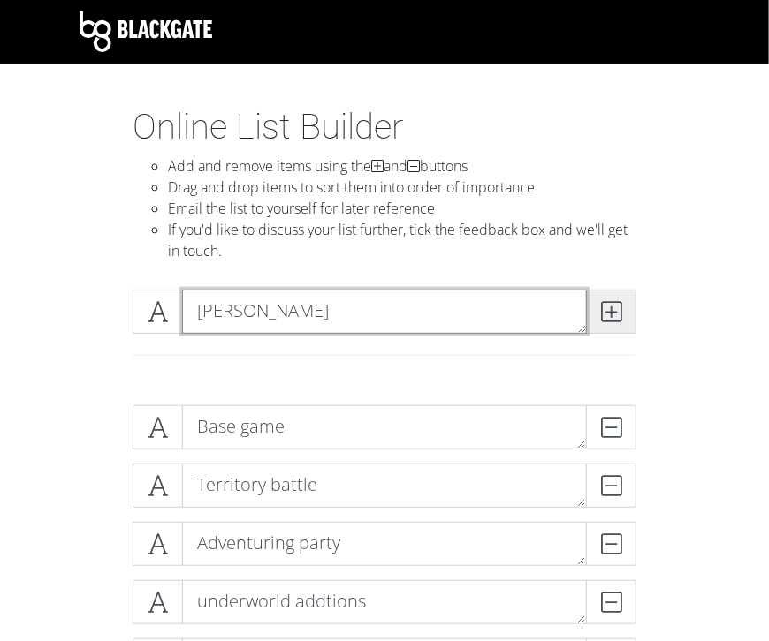
type textarea "[PERSON_NAME]"
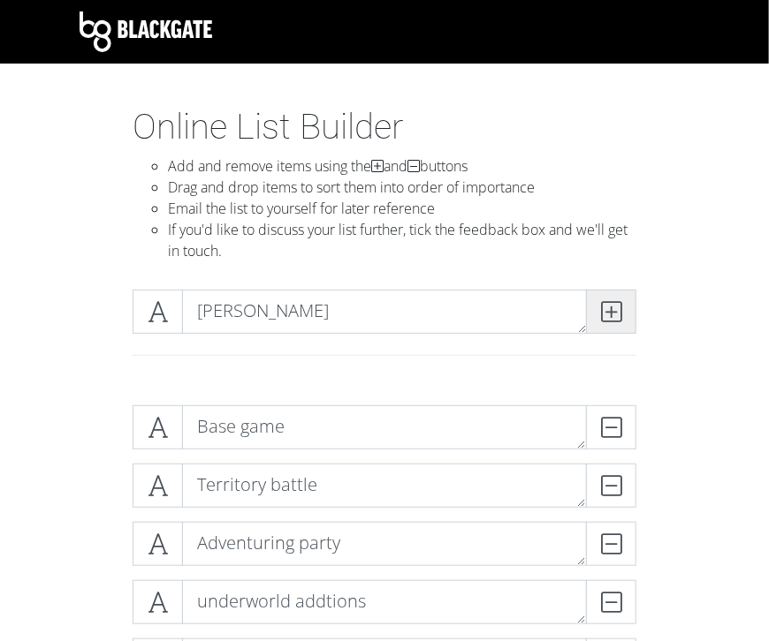
click at [614, 316] on icon at bounding box center [611, 312] width 20 height 18
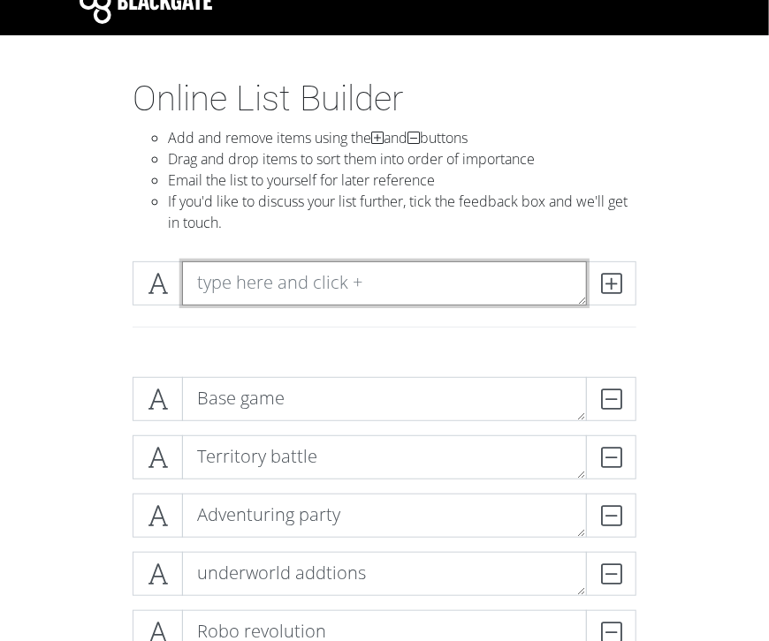
click at [332, 277] on textarea at bounding box center [384, 284] width 405 height 44
type textarea "Grey elves"
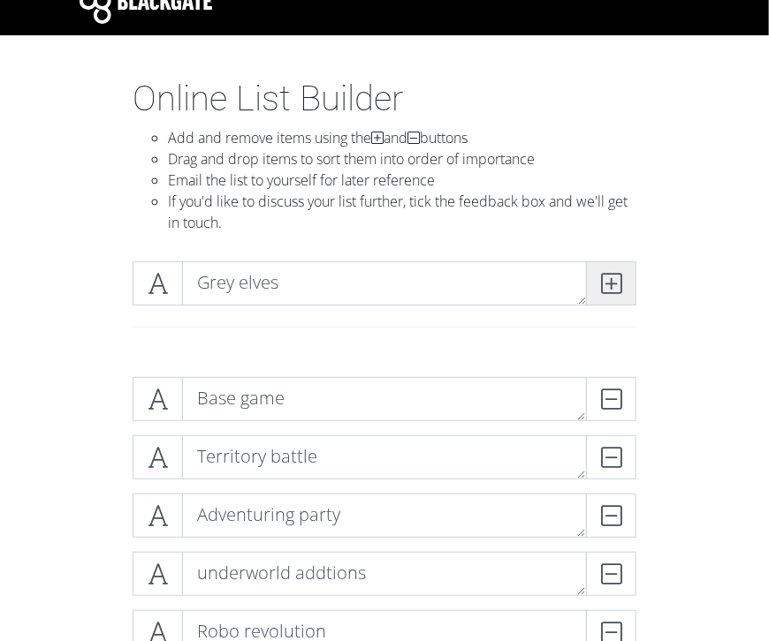
click at [610, 284] on icon at bounding box center [611, 284] width 20 height 18
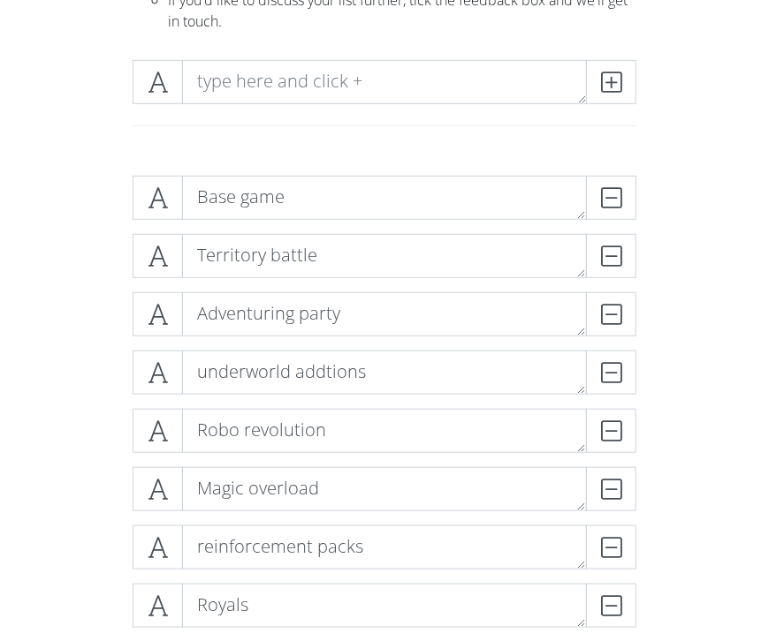
scroll to position [218, 0]
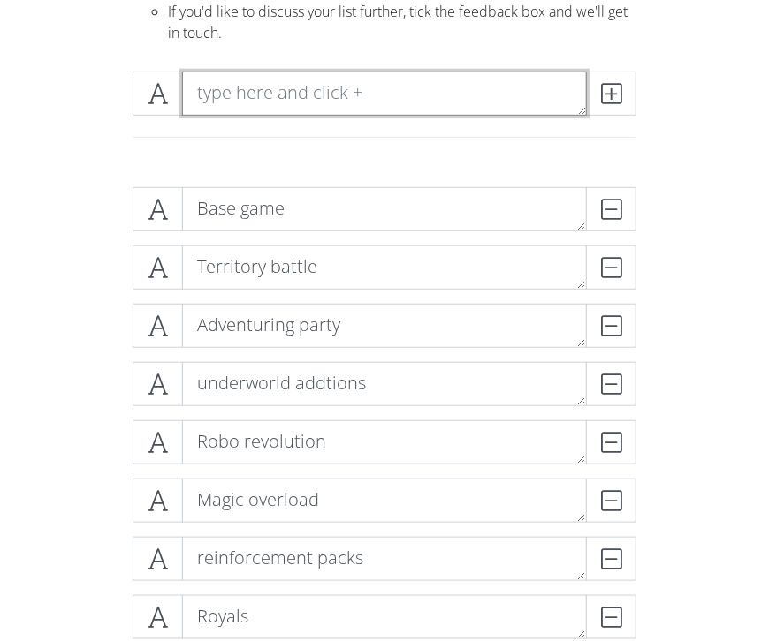
click at [226, 102] on textarea at bounding box center [384, 94] width 405 height 44
type textarea "Yo Ho"
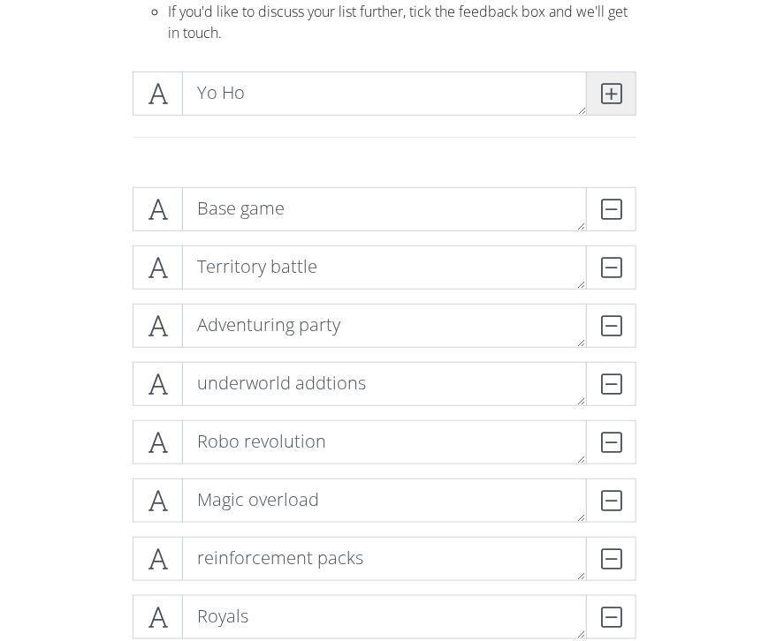
click at [613, 95] on icon at bounding box center [611, 94] width 20 height 18
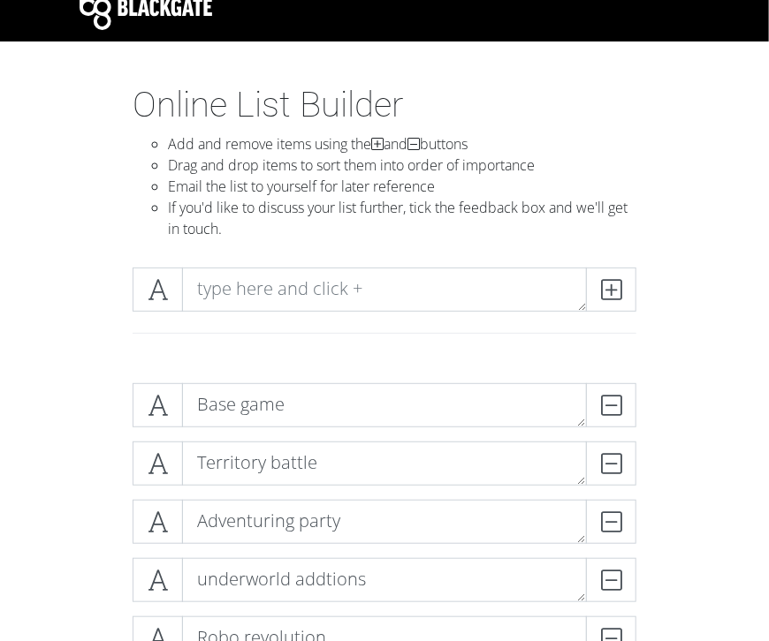
scroll to position [18, 0]
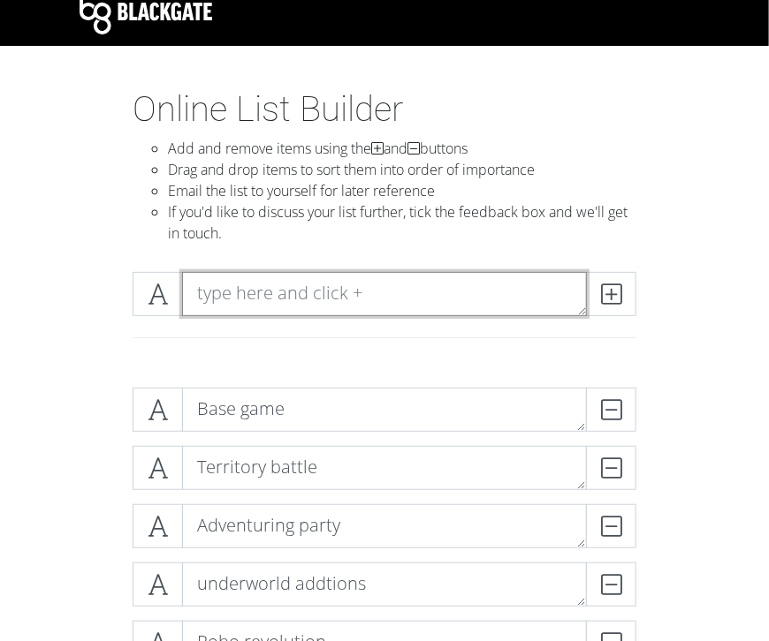
click at [343, 288] on textarea at bounding box center [384, 294] width 405 height 44
type textarea "Traveling the kingdoms"
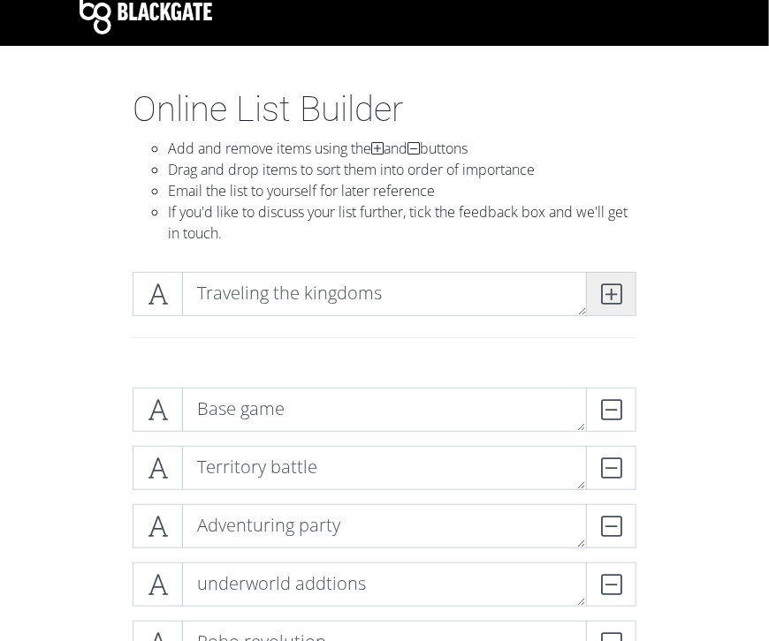
click at [611, 298] on icon at bounding box center [611, 294] width 20 height 18
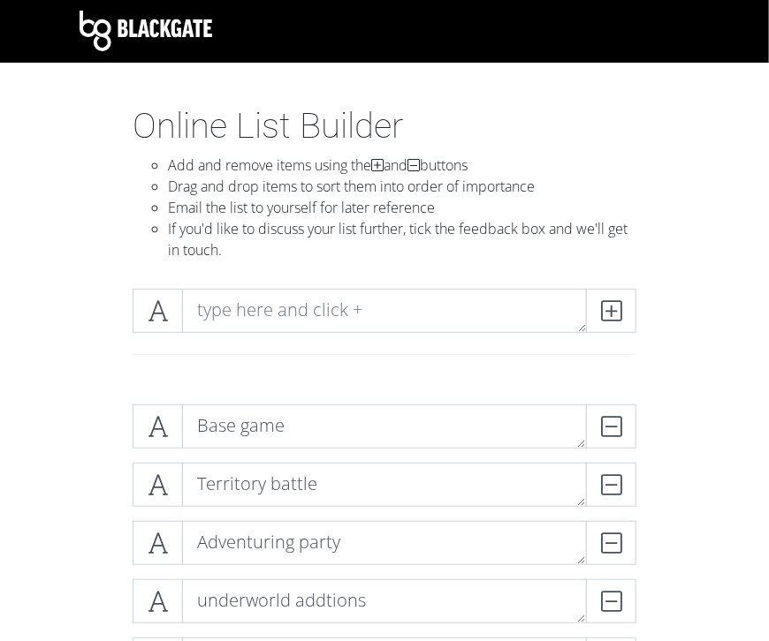
scroll to position [0, 0]
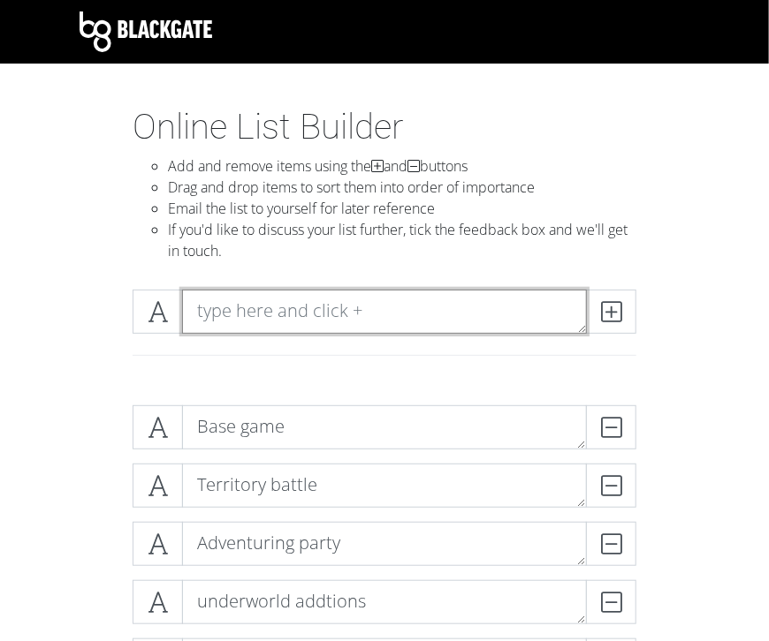
click at [294, 313] on textarea at bounding box center [384, 312] width 405 height 44
type textarea "t"
type textarea "End of the kingdom"
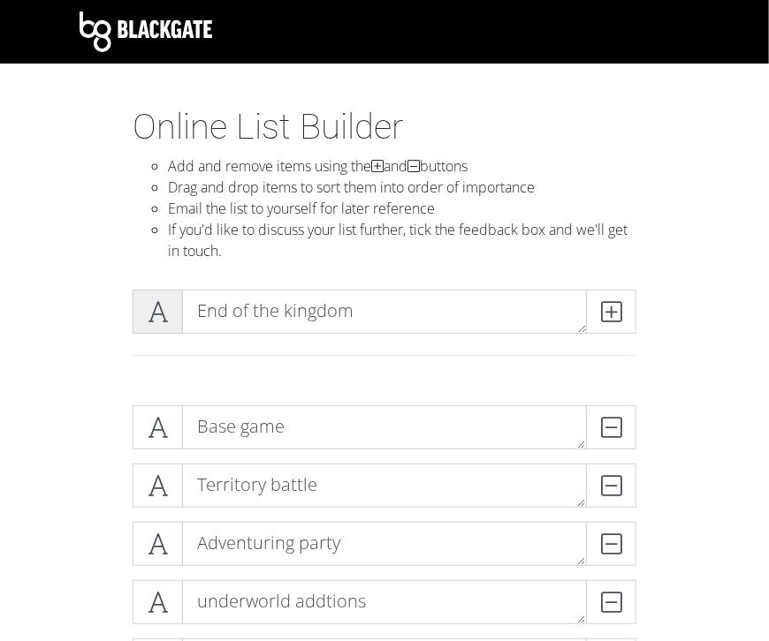
click at [155, 312] on icon at bounding box center [158, 312] width 20 height 18
click at [162, 314] on icon at bounding box center [158, 312] width 20 height 18
click at [608, 308] on icon at bounding box center [611, 312] width 20 height 18
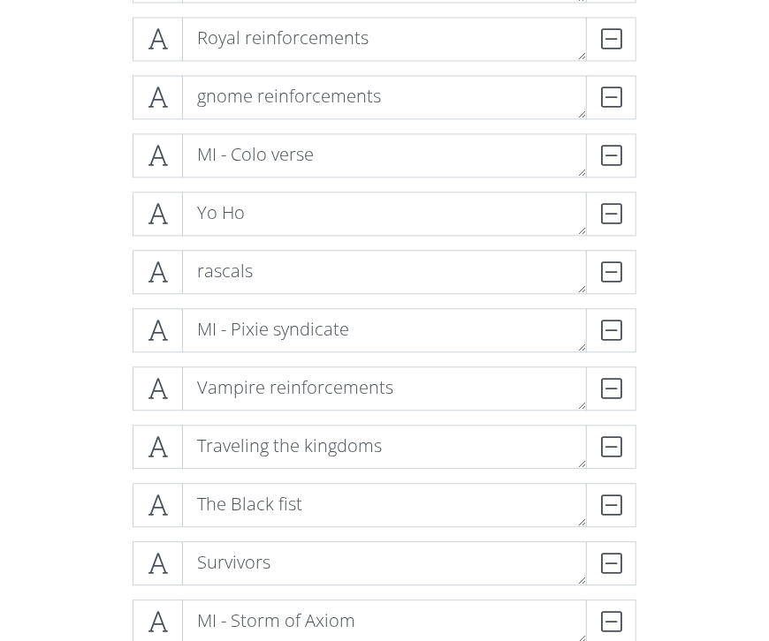
scroll to position [1013, 0]
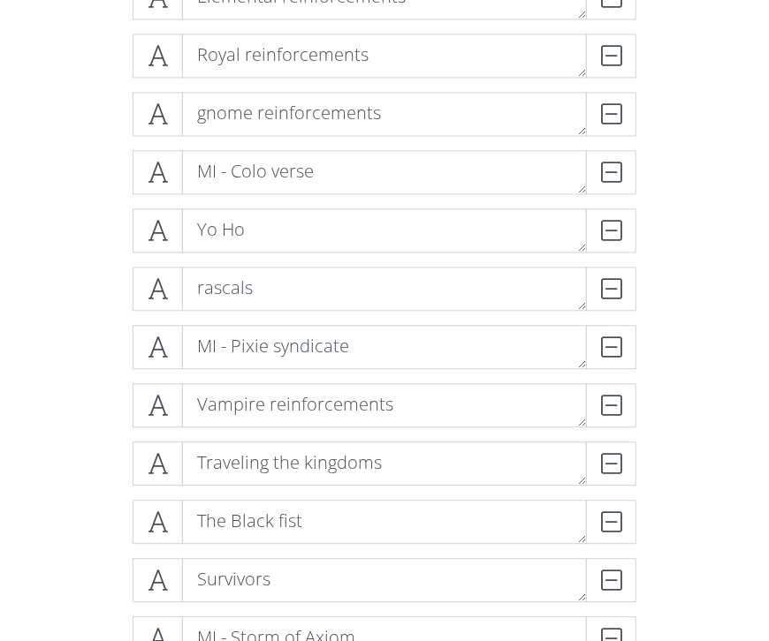
click at [696, 218] on div "Base game DELETE Territory battle DELETE Adventuring party DELETE underworld ad…" at bounding box center [384, 325] width 636 height 1894
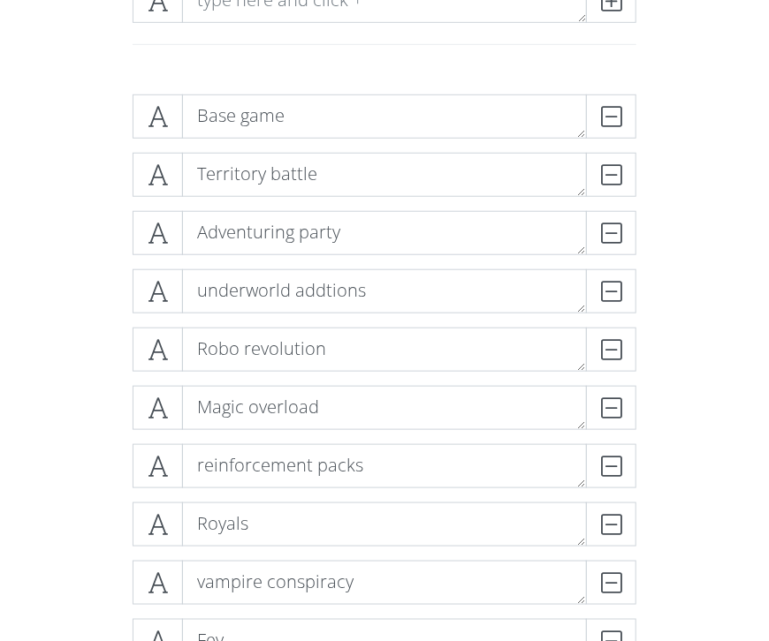
scroll to position [198, 0]
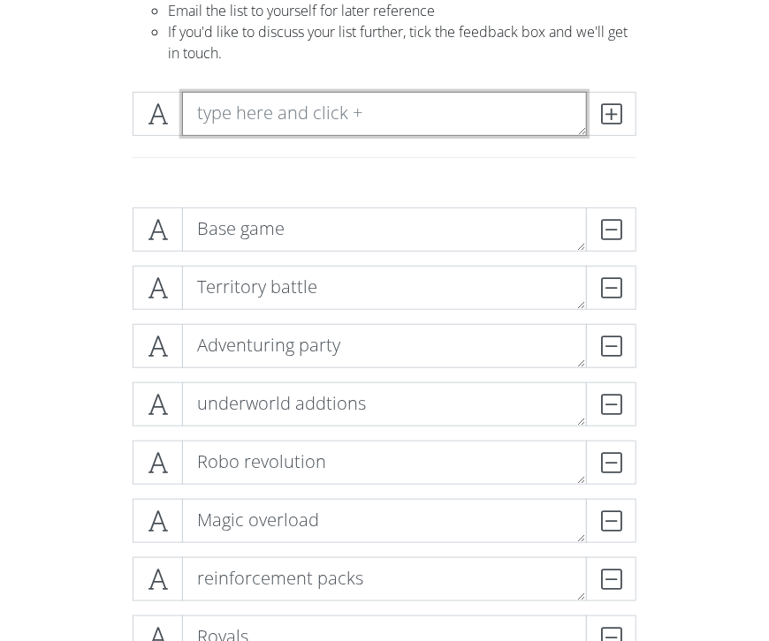
click at [242, 123] on textarea at bounding box center [384, 114] width 405 height 44
